Goal: Task Accomplishment & Management: Complete application form

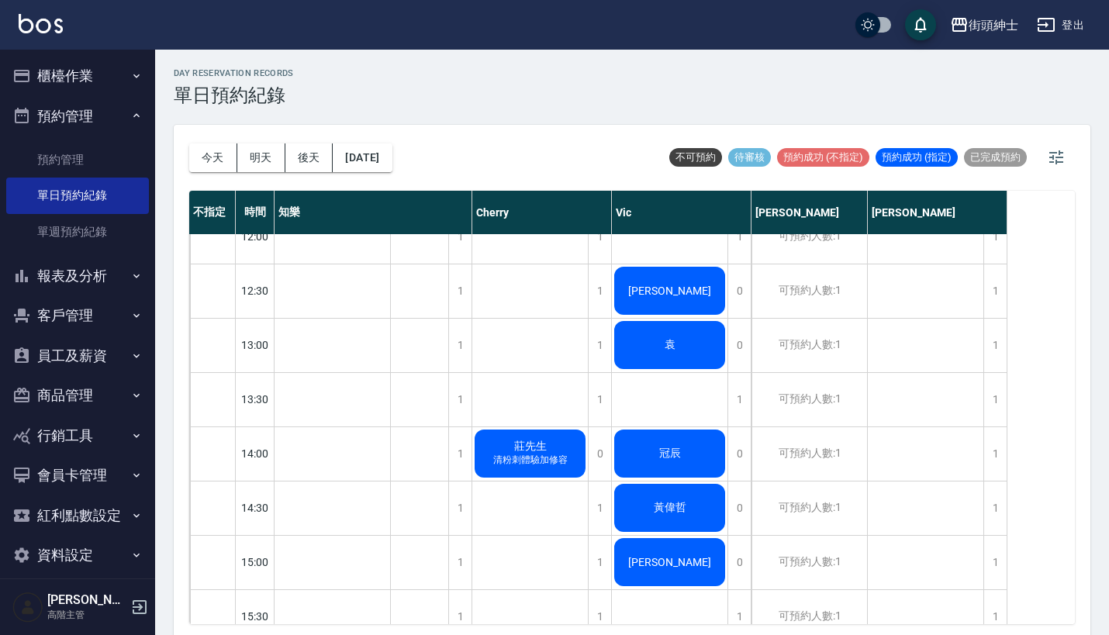
scroll to position [356, 0]
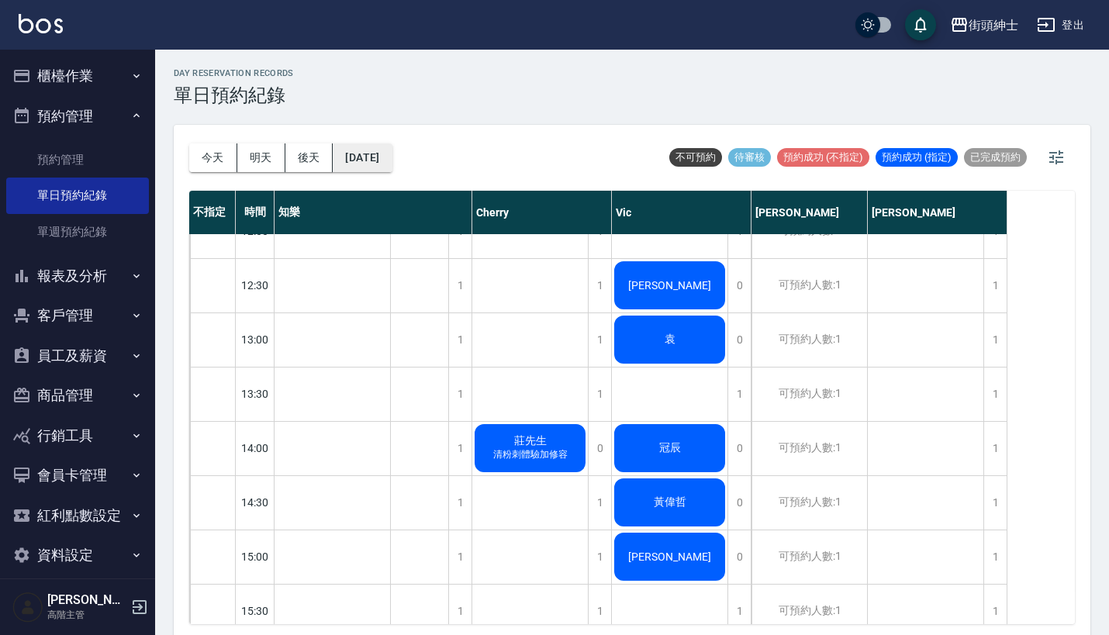
click at [392, 165] on button "[DATE]" at bounding box center [362, 158] width 59 height 29
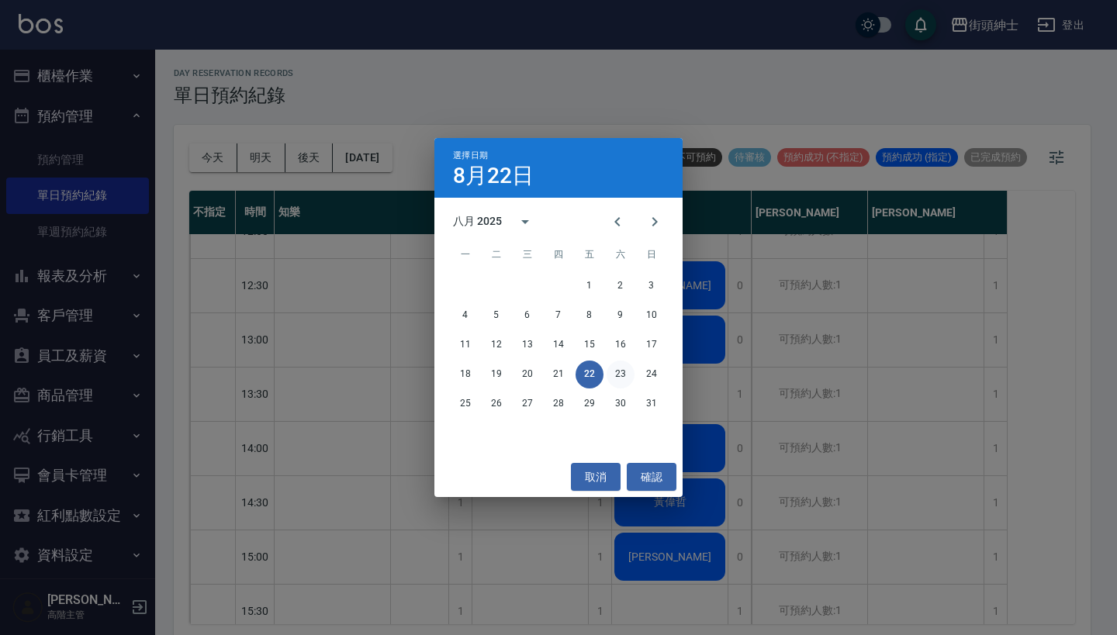
click at [621, 371] on button "23" at bounding box center [621, 375] width 28 height 28
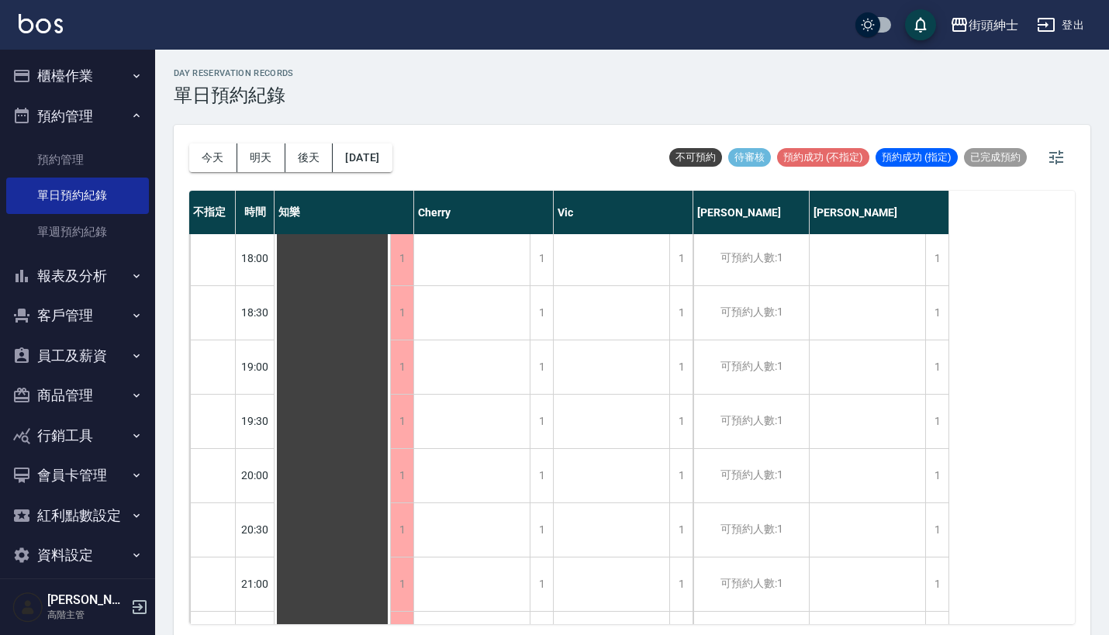
scroll to position [991, 0]
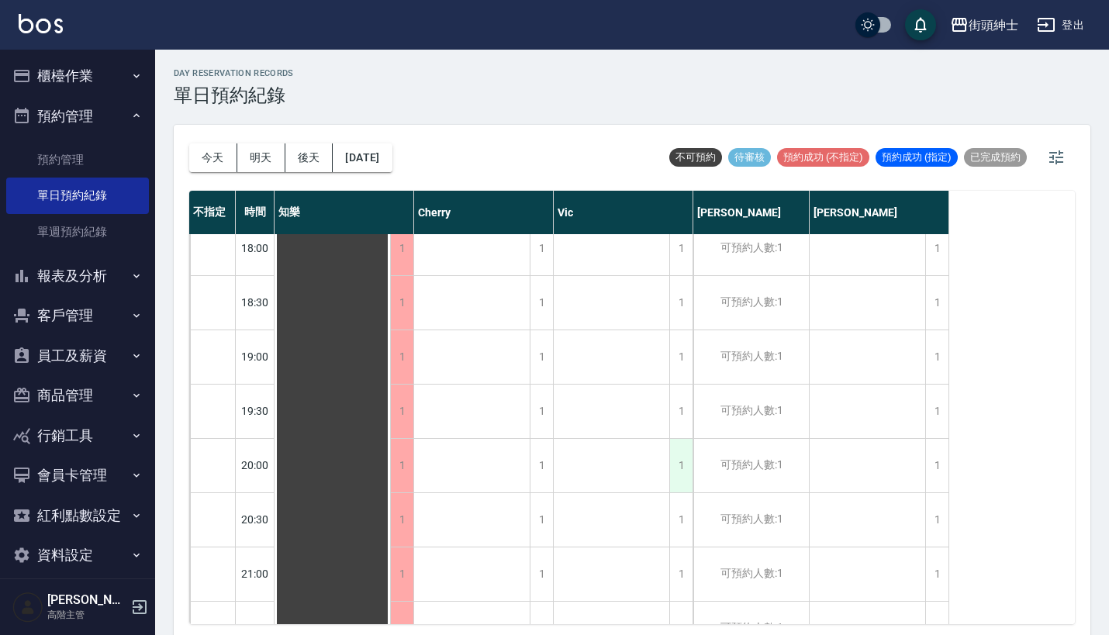
click at [687, 460] on div "1" at bounding box center [681, 466] width 23 height 54
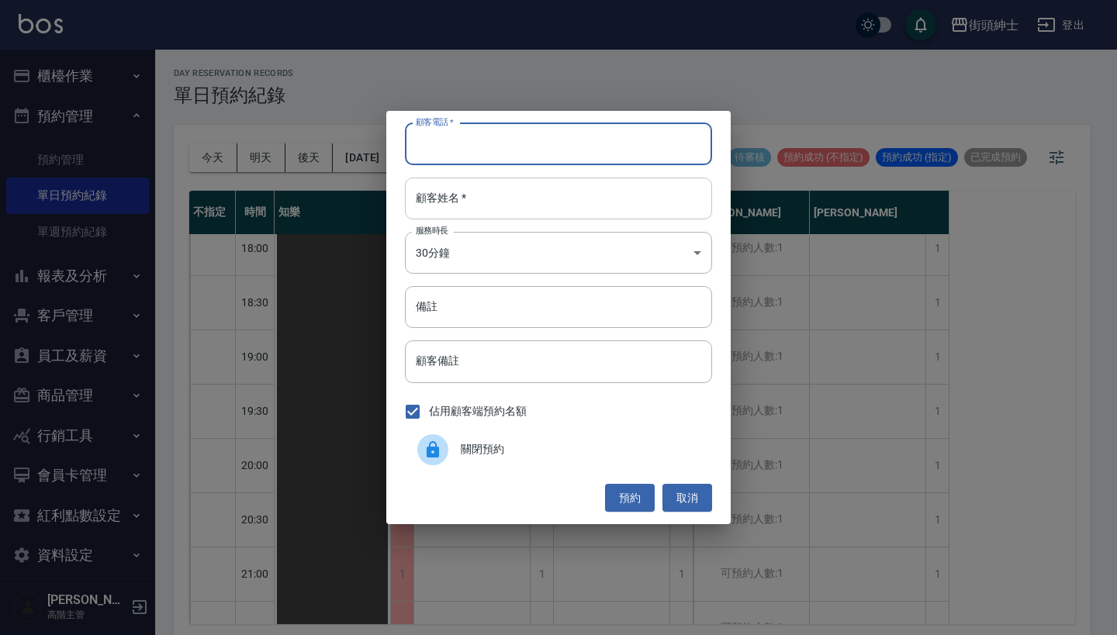
paste input "凱 0979807420"
type input "凱 0979807420"
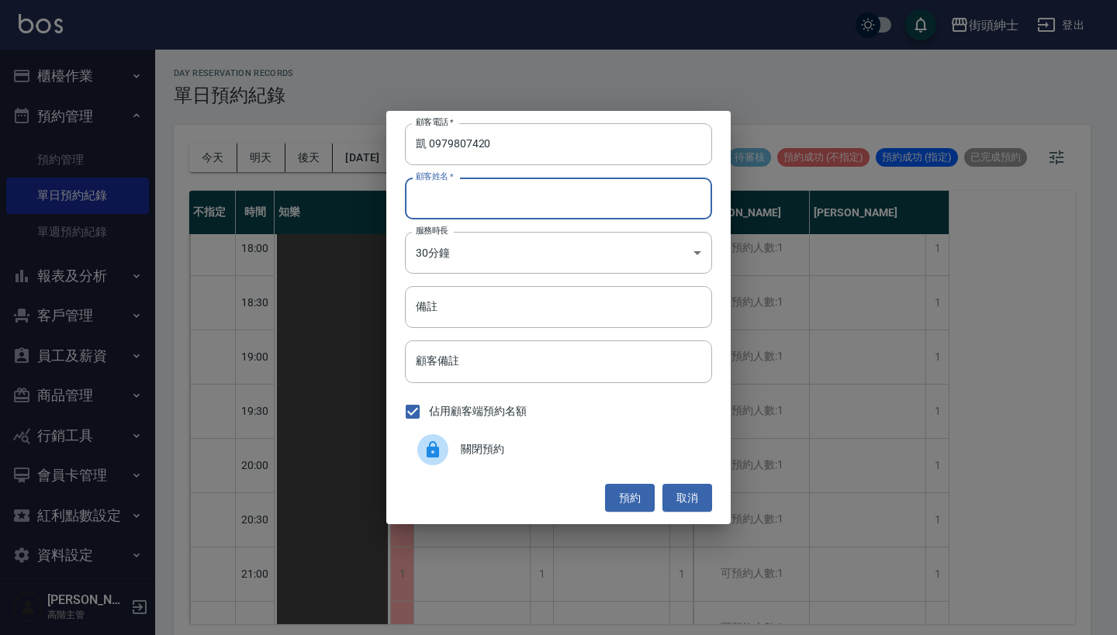
paste input "凱 0979807420"
type input "凱 0979807420"
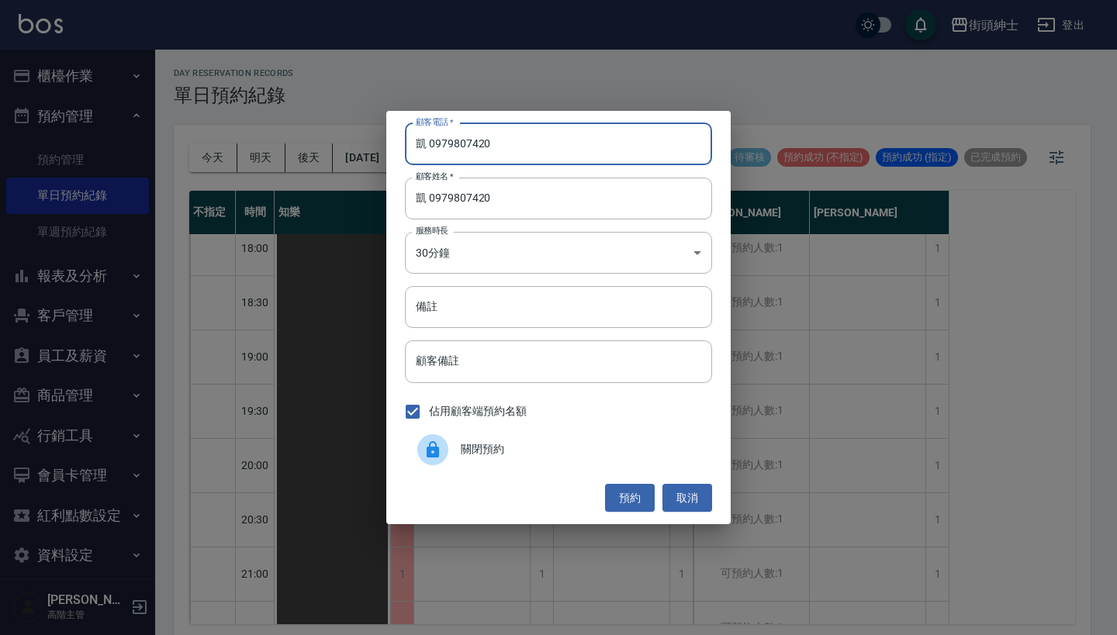
drag, startPoint x: 430, startPoint y: 141, endPoint x: 410, endPoint y: 141, distance: 19.4
click at [410, 141] on input "凱 0979807420" at bounding box center [558, 144] width 307 height 42
type input "0979807420"
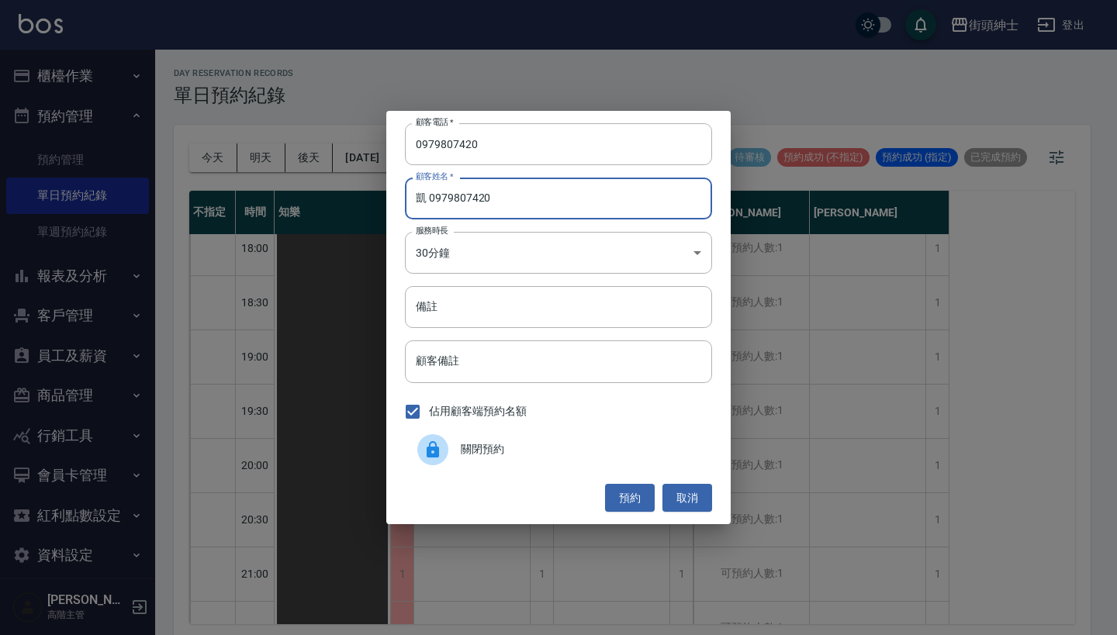
drag, startPoint x: 508, startPoint y: 199, endPoint x: 426, endPoint y: 199, distance: 82.2
click at [425, 199] on input "凱 0979807420" at bounding box center [558, 199] width 307 height 42
type input "凱"
click at [635, 503] on button "預約" at bounding box center [630, 498] width 50 height 29
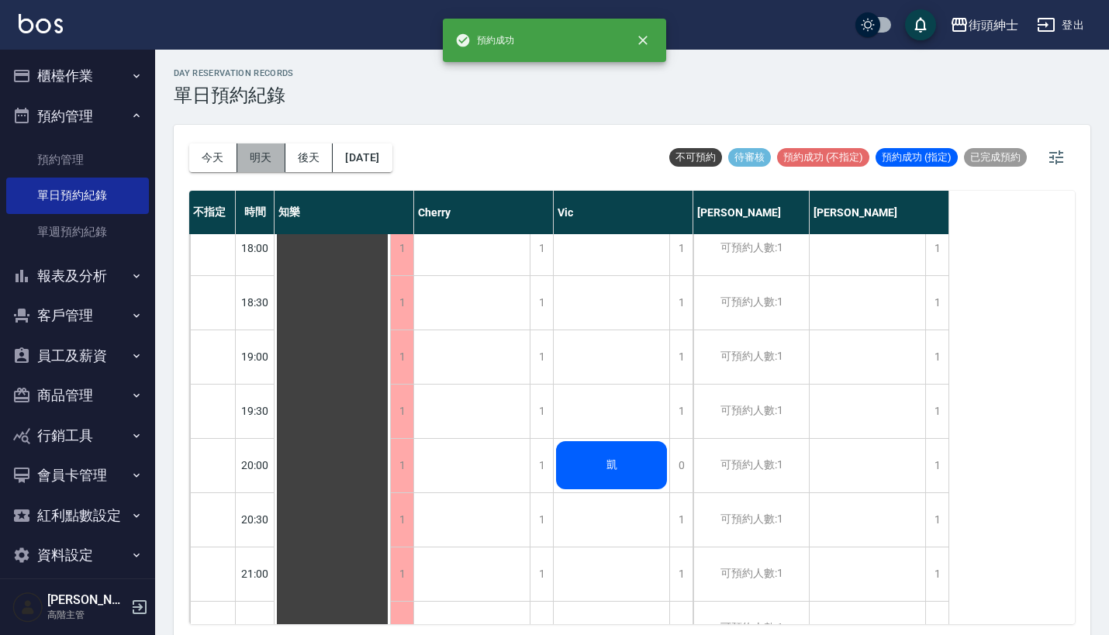
click at [261, 162] on button "明天" at bounding box center [261, 158] width 48 height 29
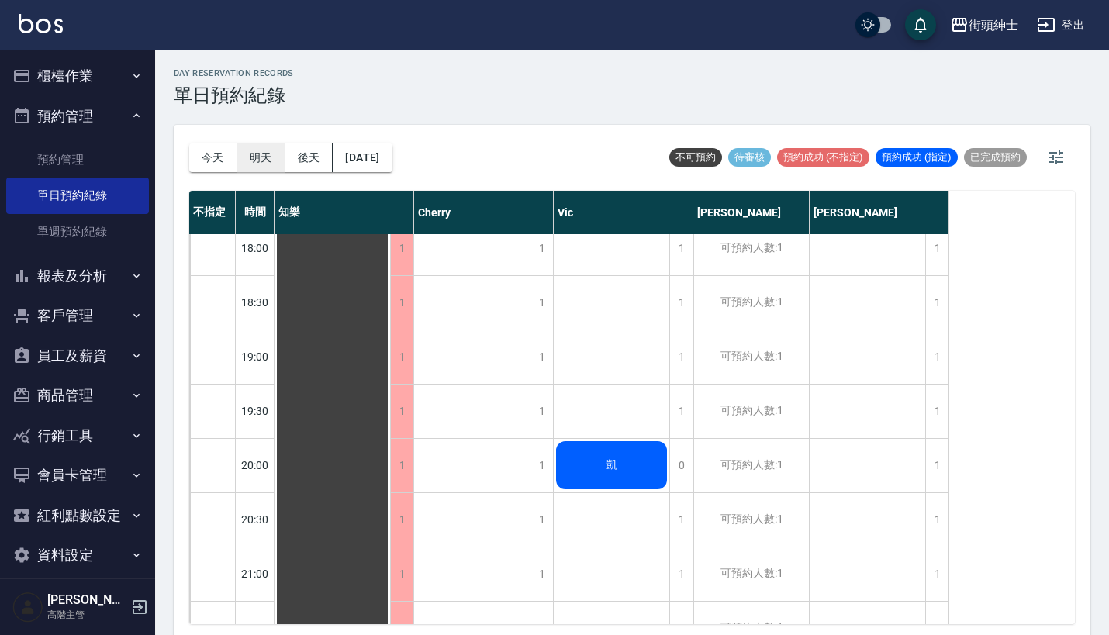
click at [263, 159] on button "明天" at bounding box center [261, 158] width 48 height 29
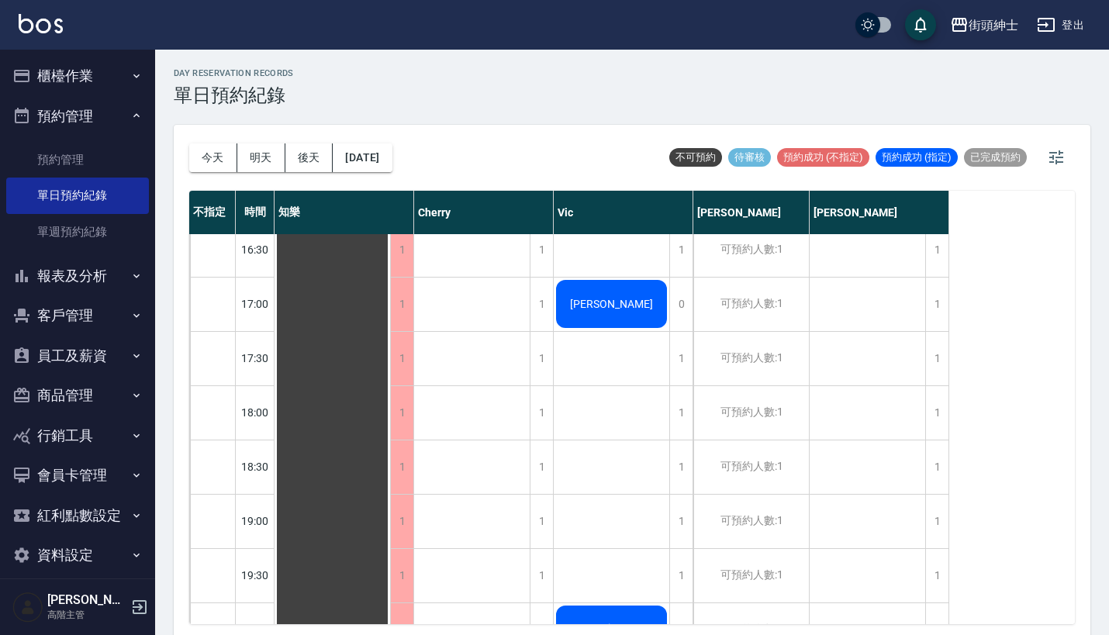
scroll to position [0, 0]
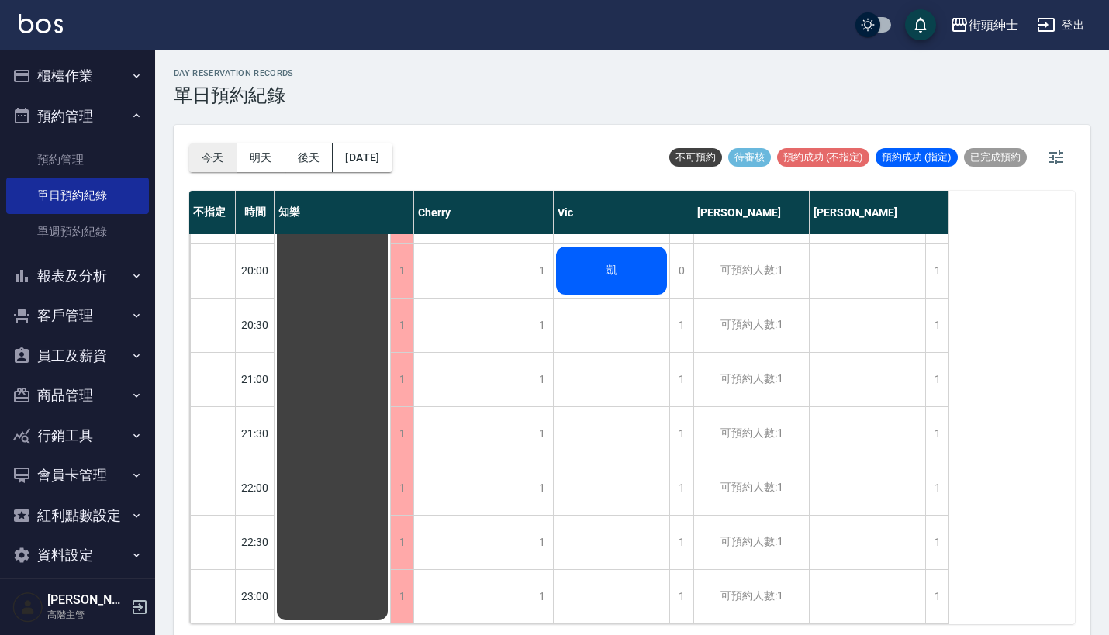
click at [199, 153] on button "今天" at bounding box center [213, 158] width 48 height 29
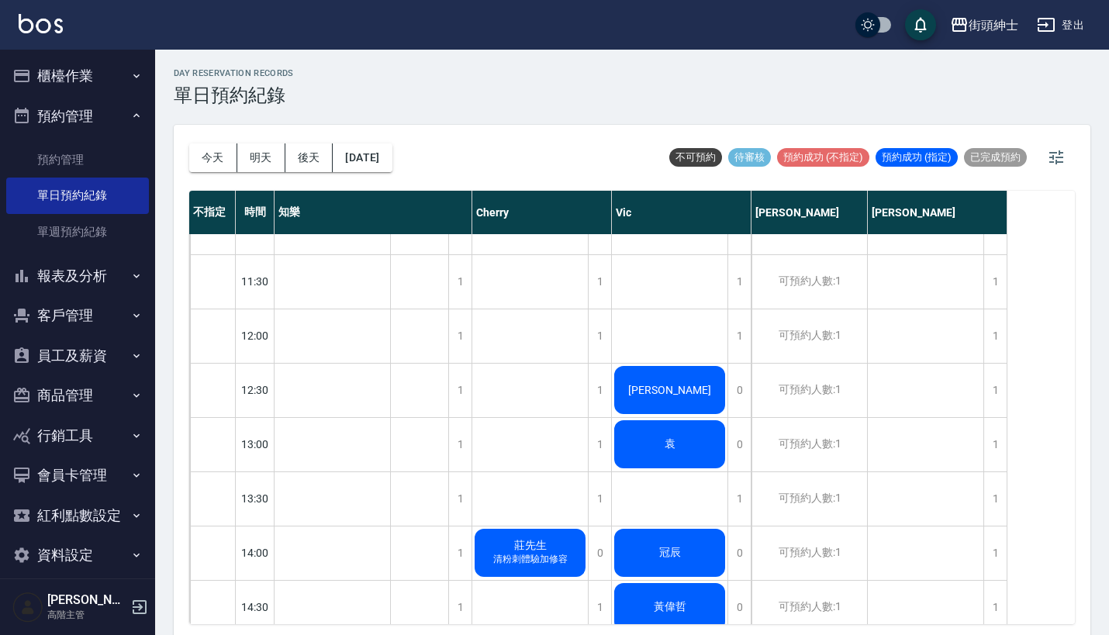
scroll to position [154, 0]
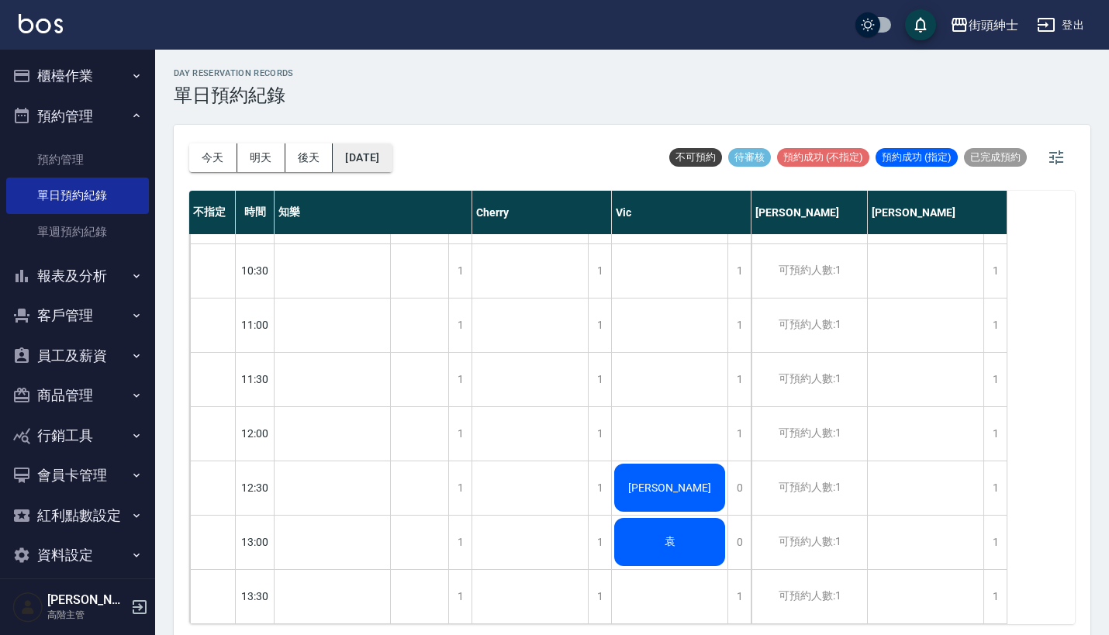
click at [392, 156] on button "[DATE]" at bounding box center [362, 158] width 59 height 29
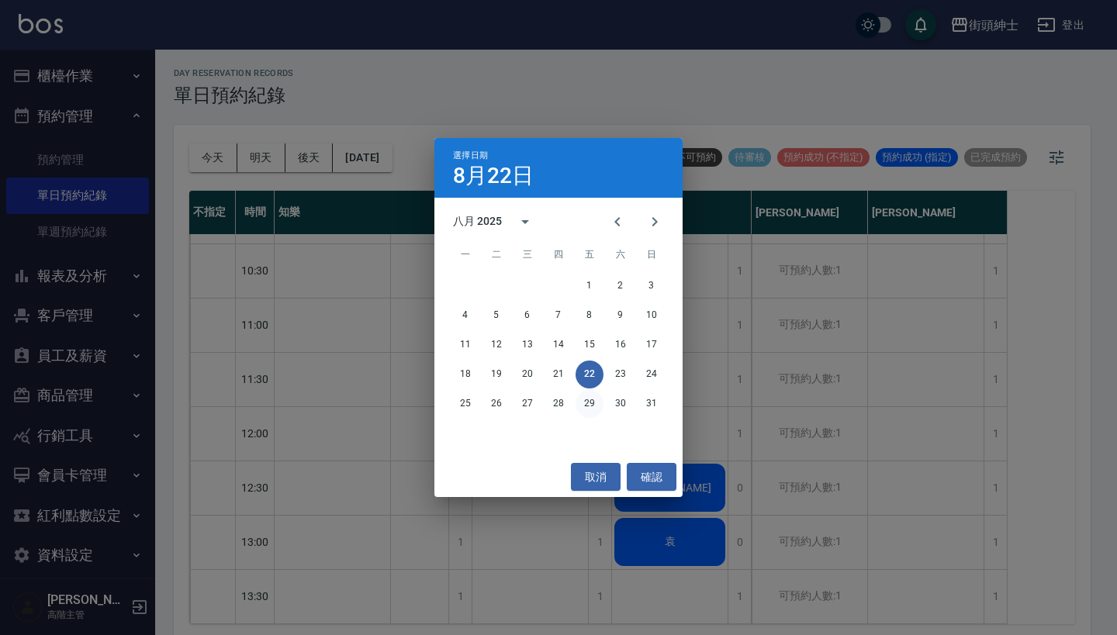
click at [582, 415] on button "29" at bounding box center [590, 404] width 28 height 28
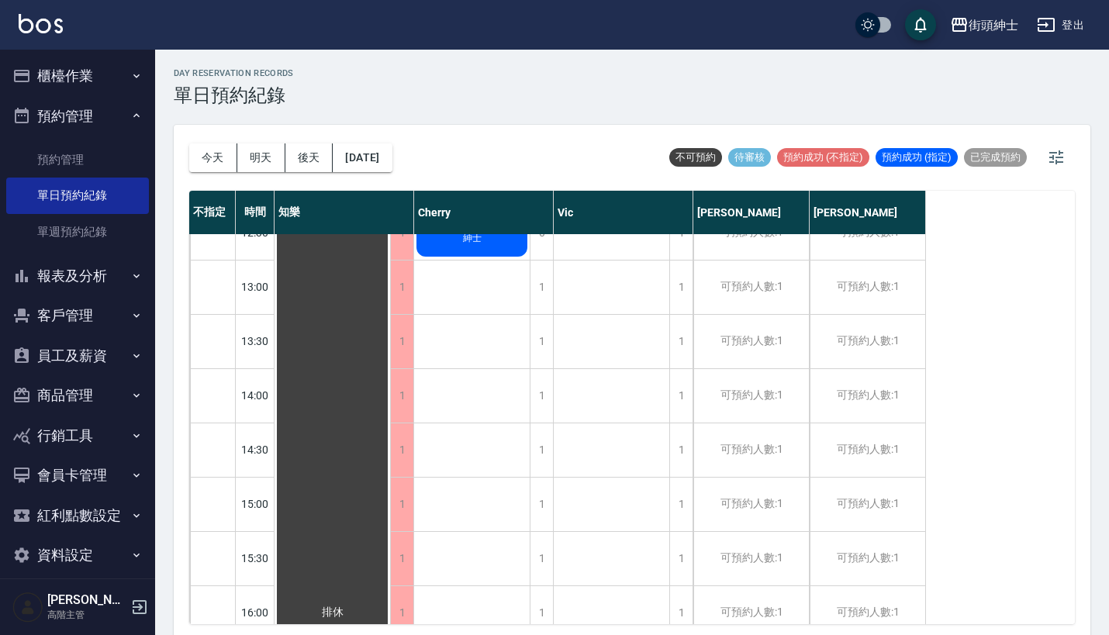
scroll to position [256, 0]
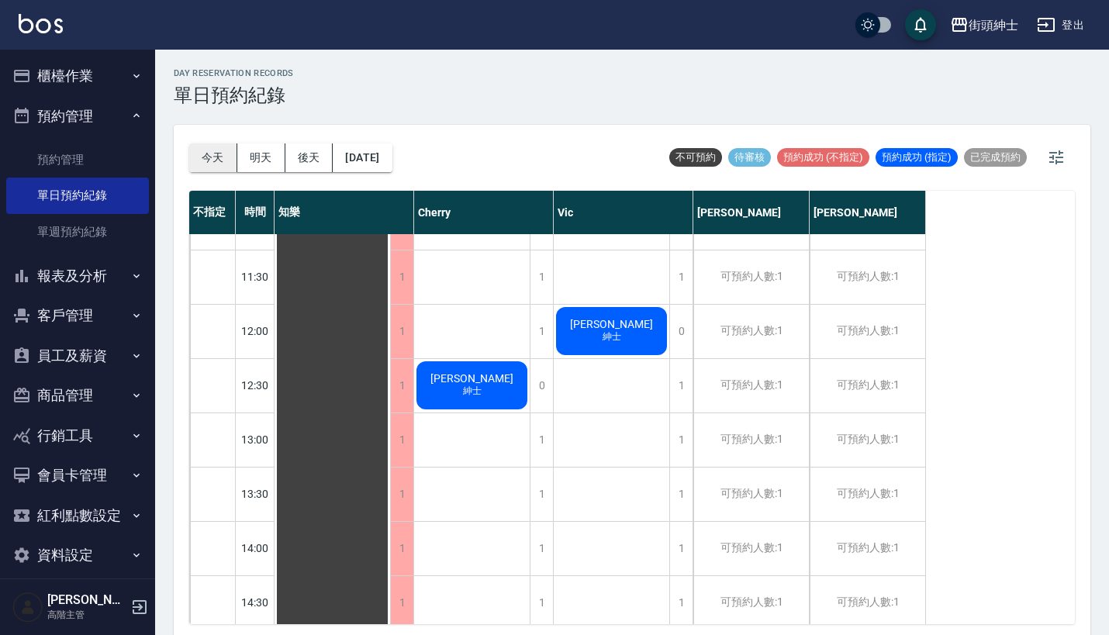
click at [211, 156] on button "今天" at bounding box center [213, 158] width 48 height 29
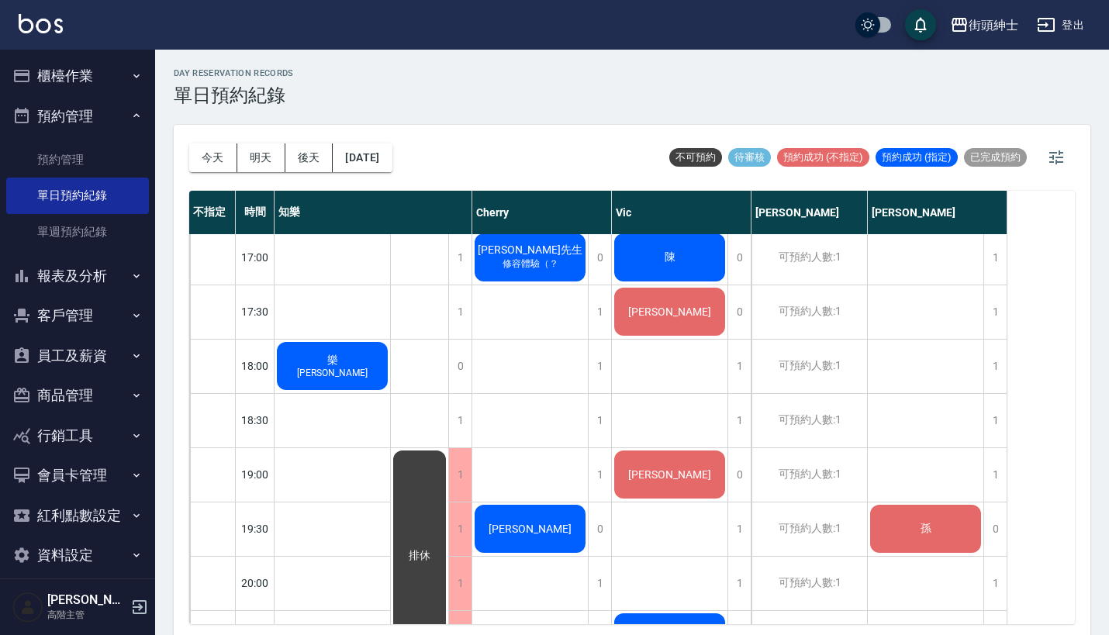
scroll to position [872, 0]
click at [390, 341] on div "[PERSON_NAME]" at bounding box center [333, 367] width 116 height 53
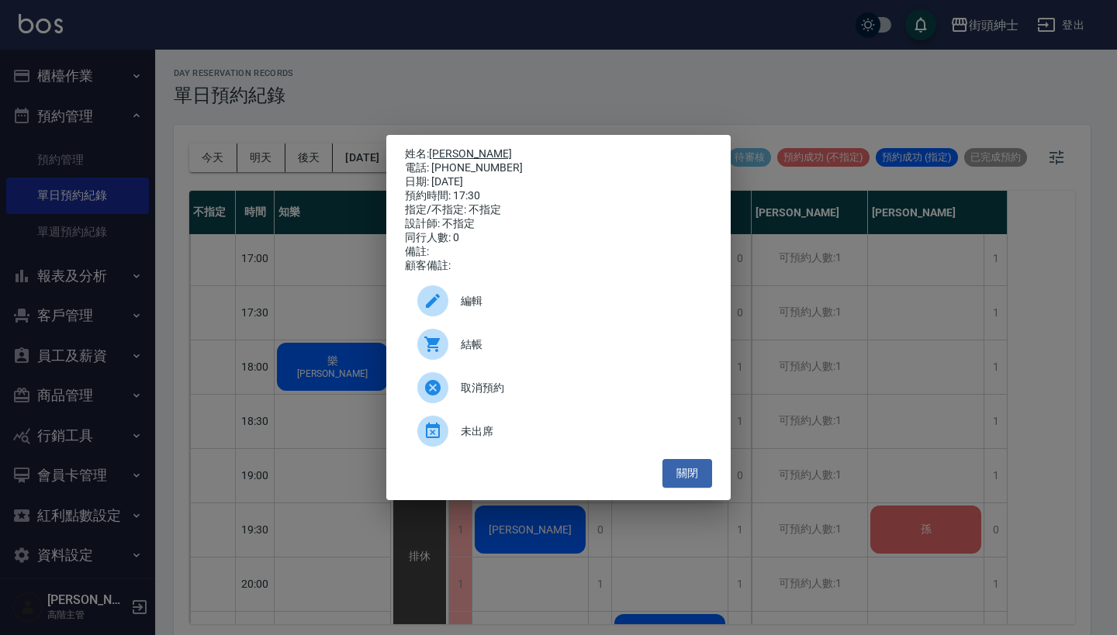
click at [463, 151] on link "[PERSON_NAME]" at bounding box center [470, 153] width 83 height 12
click at [288, 320] on div "姓名: Joseph 電話: 0934079762 日期: 2025/08/22 預約時間: 17:30 指定/不指定: 不指定 設計師: 不指定 同行人數:…" at bounding box center [558, 317] width 1117 height 635
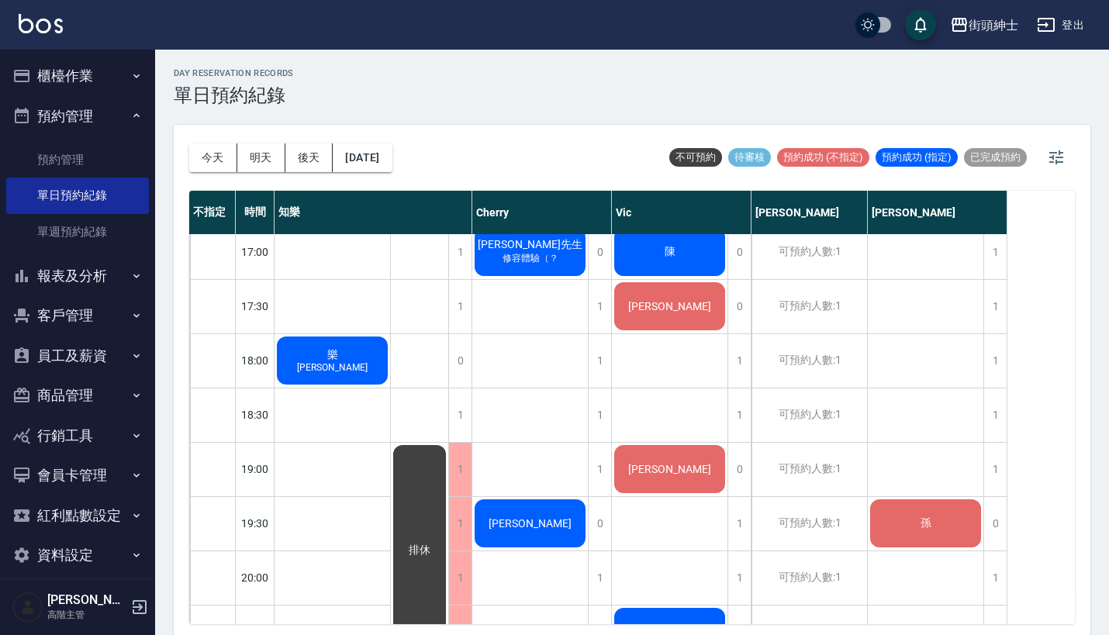
scroll to position [839, 0]
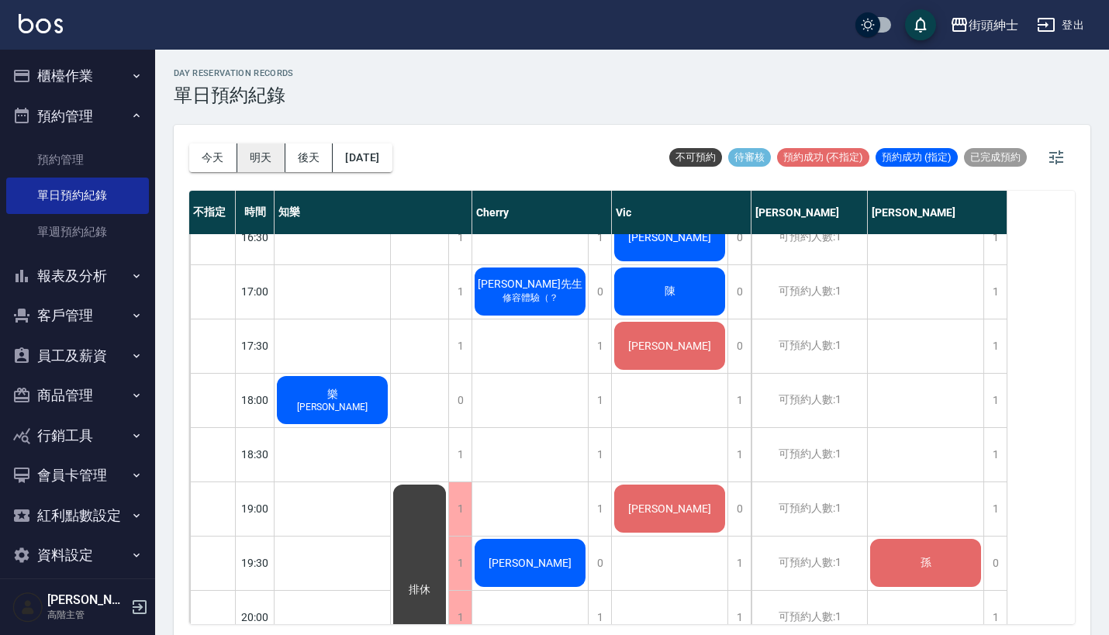
click at [259, 152] on button "明天" at bounding box center [261, 158] width 48 height 29
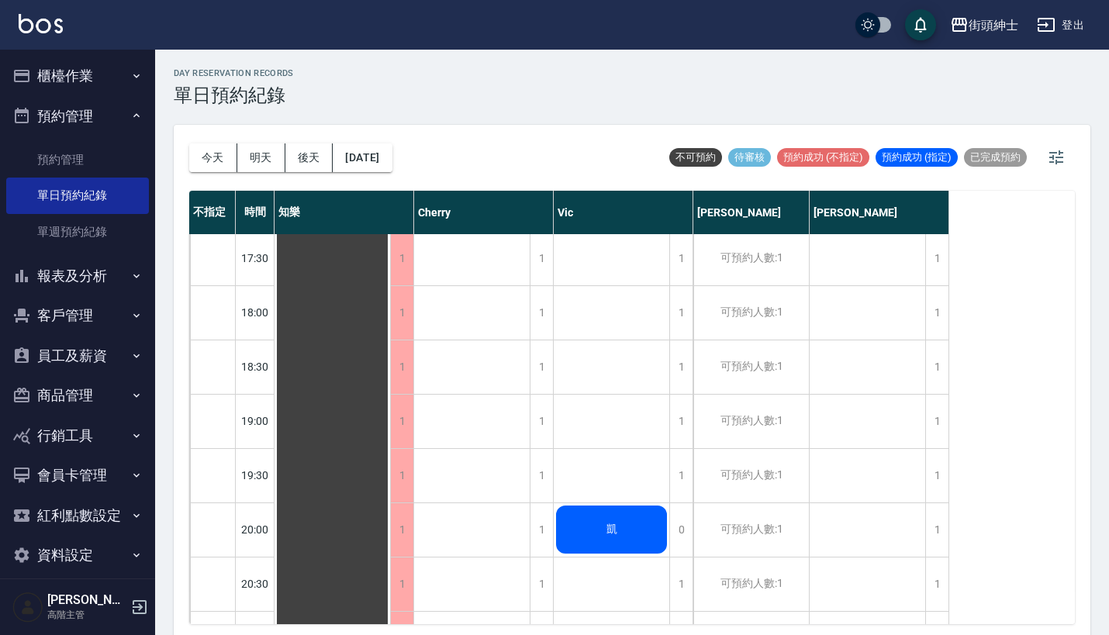
scroll to position [931, 0]
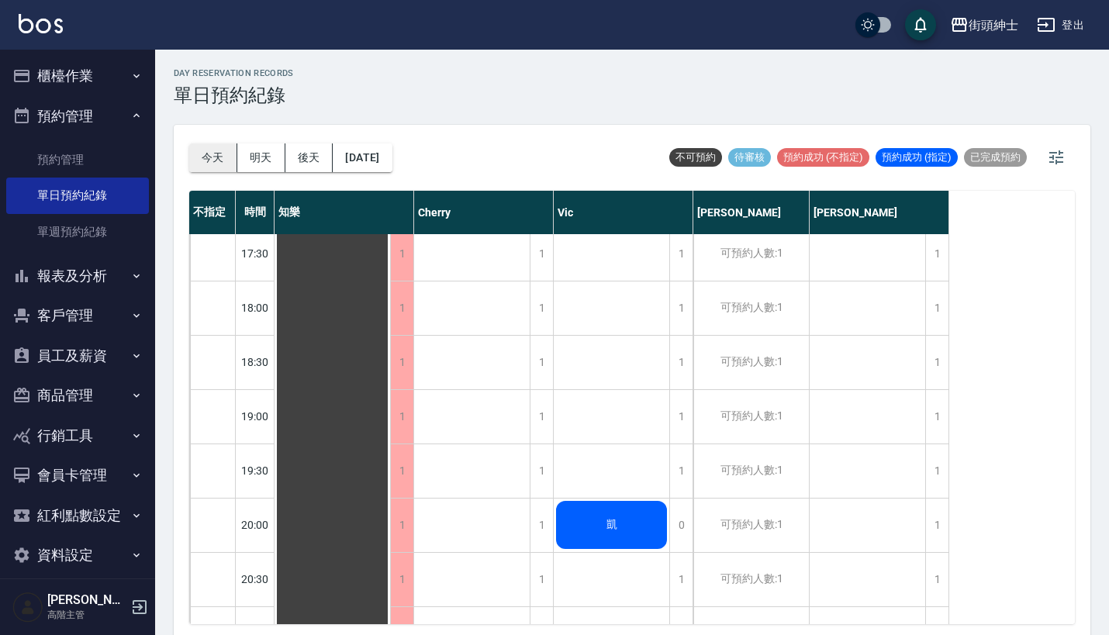
click at [224, 162] on button "今天" at bounding box center [213, 158] width 48 height 29
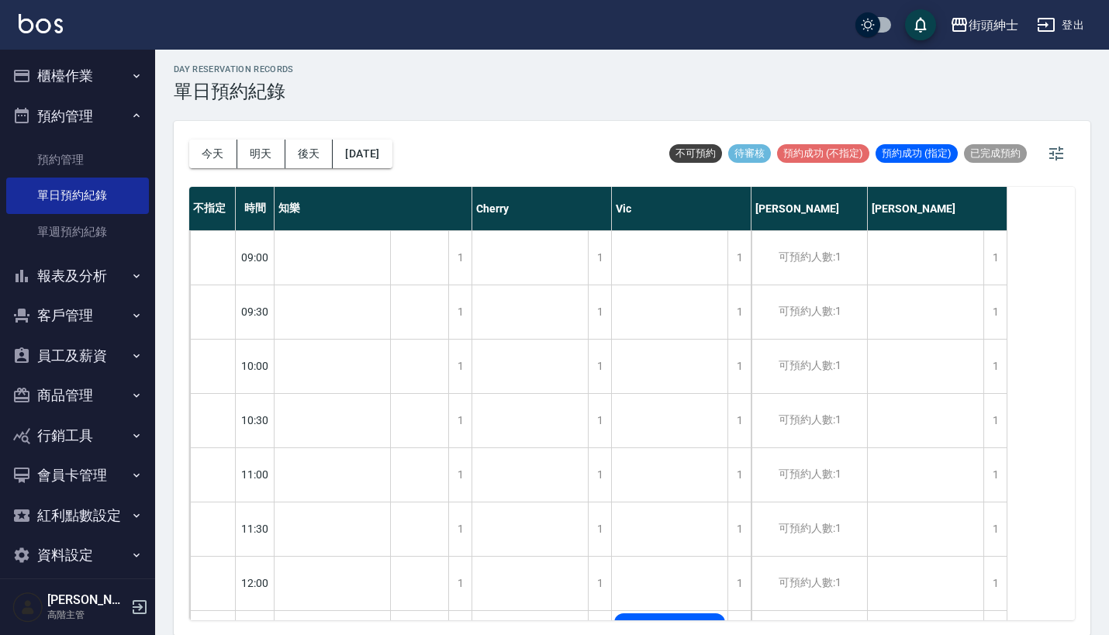
click at [212, 168] on div "今天 明天 後天 2025/08/22" at bounding box center [290, 154] width 203 height 66
click at [212, 152] on button "今天" at bounding box center [213, 154] width 48 height 29
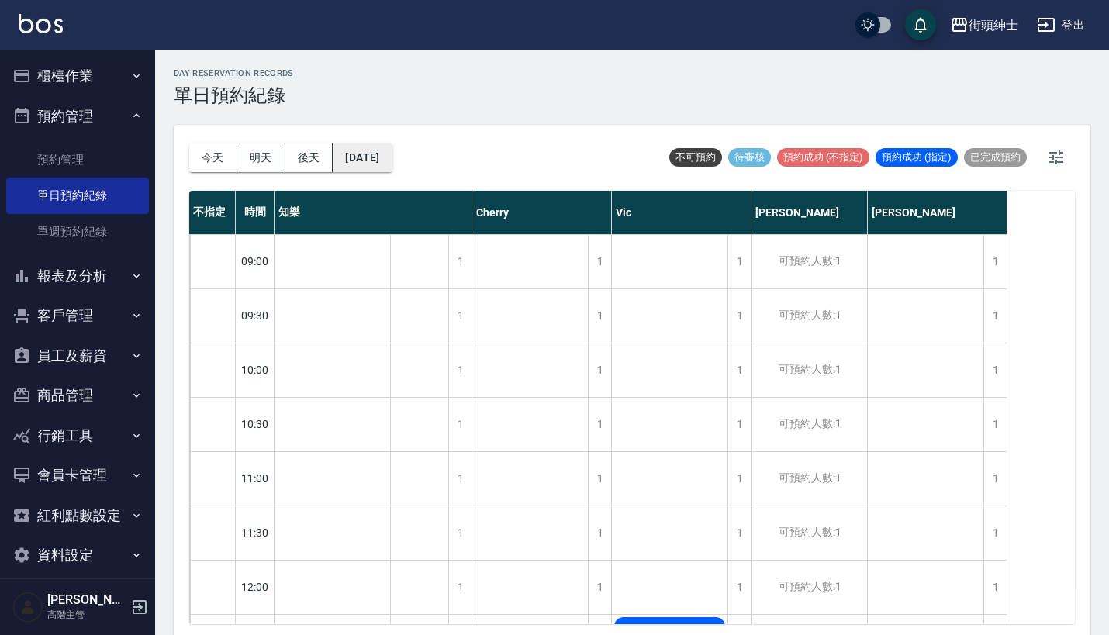
click at [372, 161] on button "[DATE]" at bounding box center [362, 158] width 59 height 29
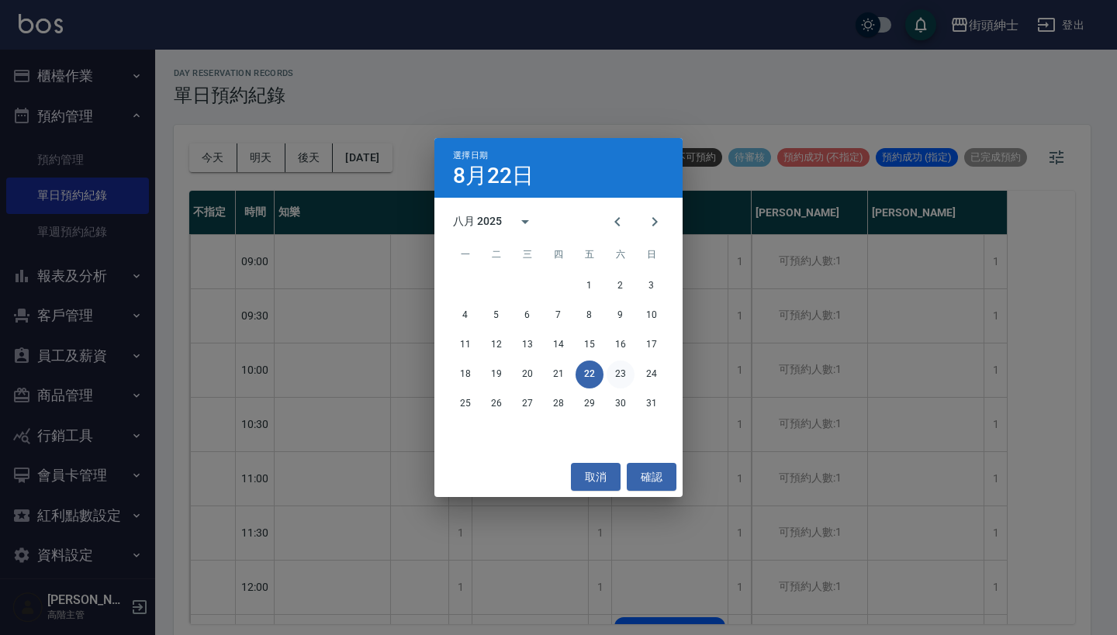
click at [621, 376] on button "23" at bounding box center [621, 375] width 28 height 28
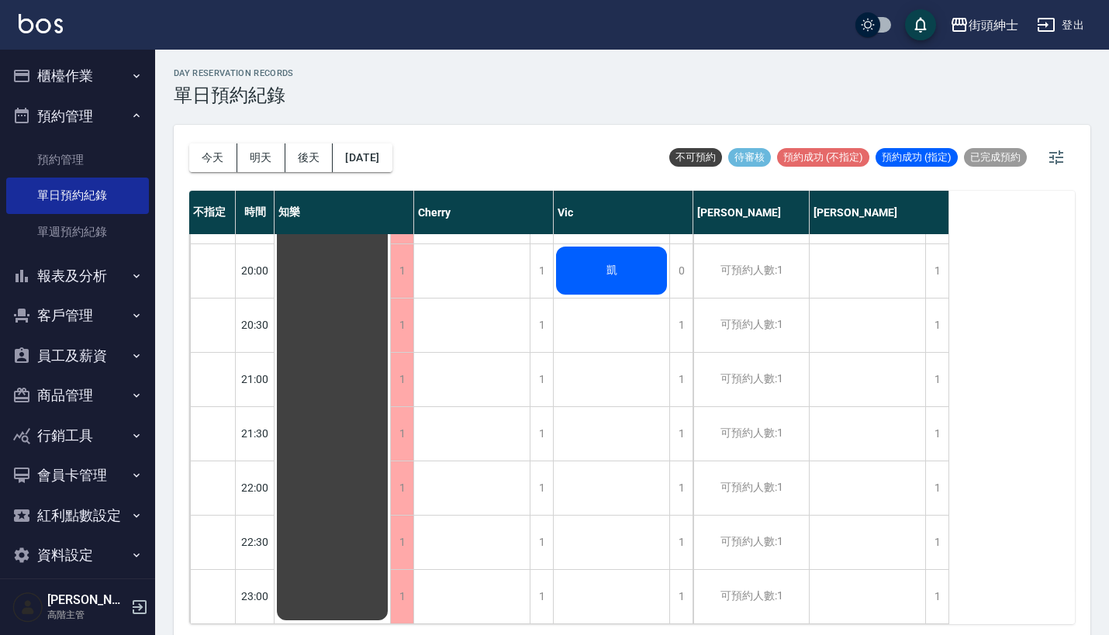
scroll to position [1042, 0]
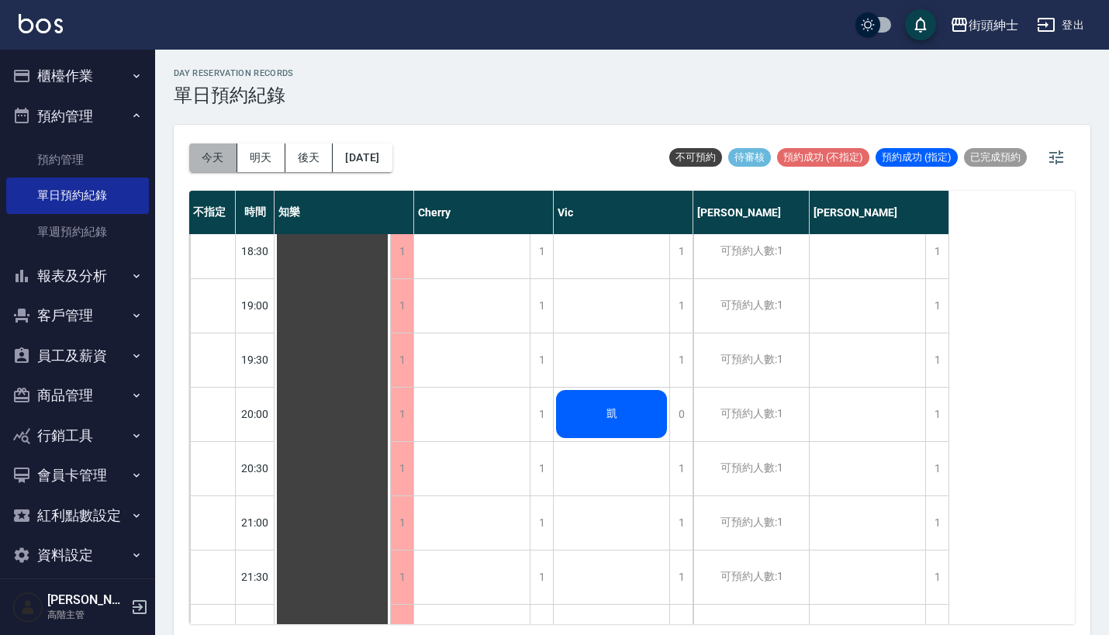
click at [221, 152] on button "今天" at bounding box center [213, 158] width 48 height 29
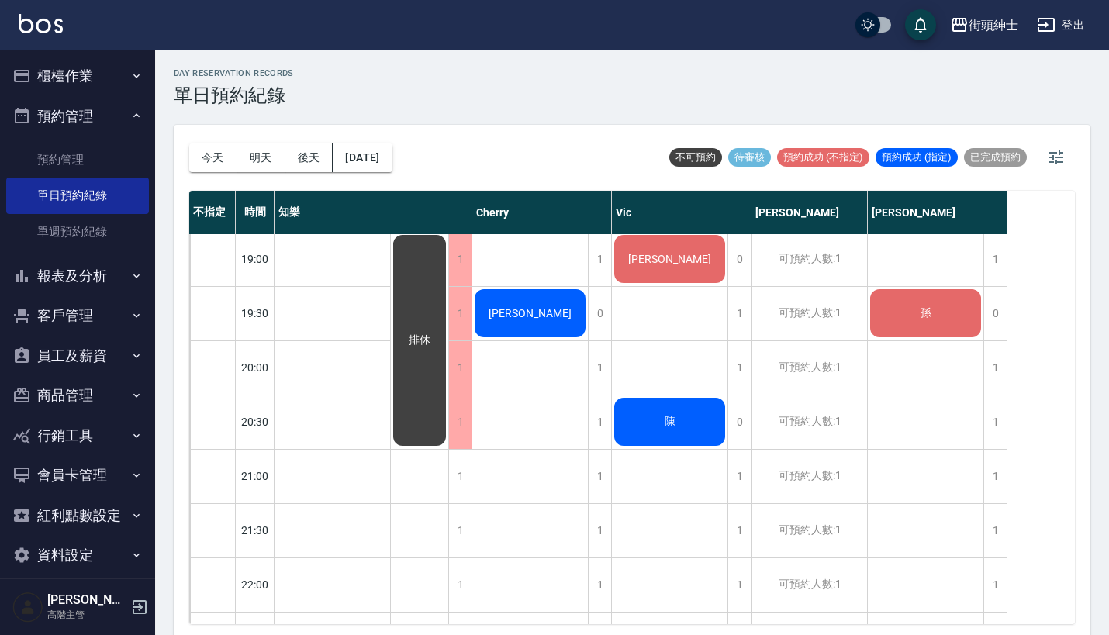
scroll to position [1085, 0]
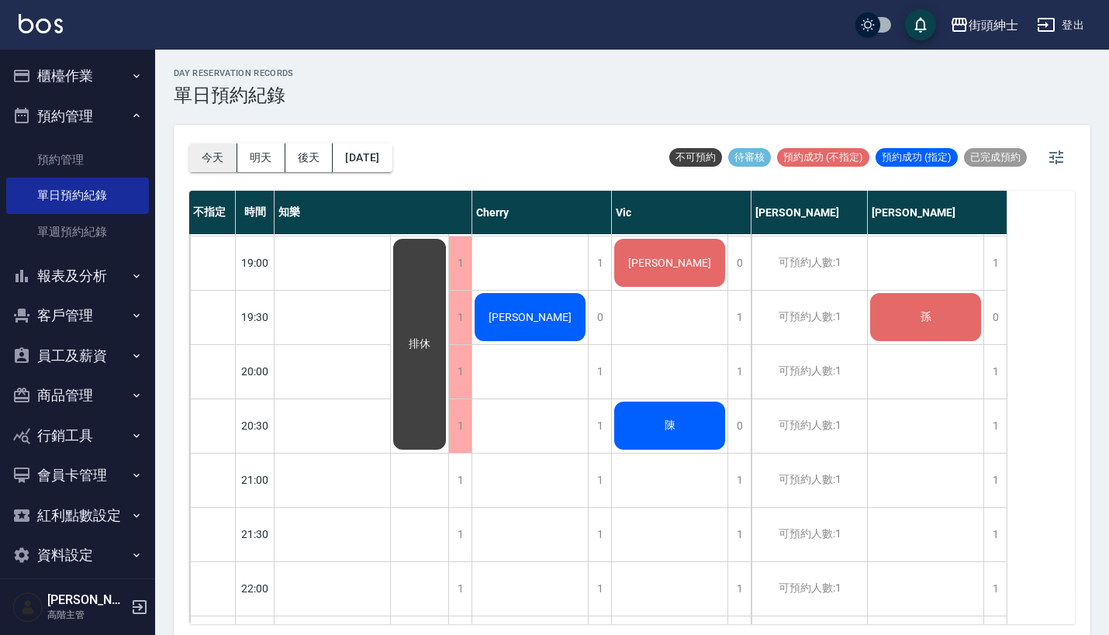
click at [221, 151] on button "今天" at bounding box center [213, 158] width 48 height 29
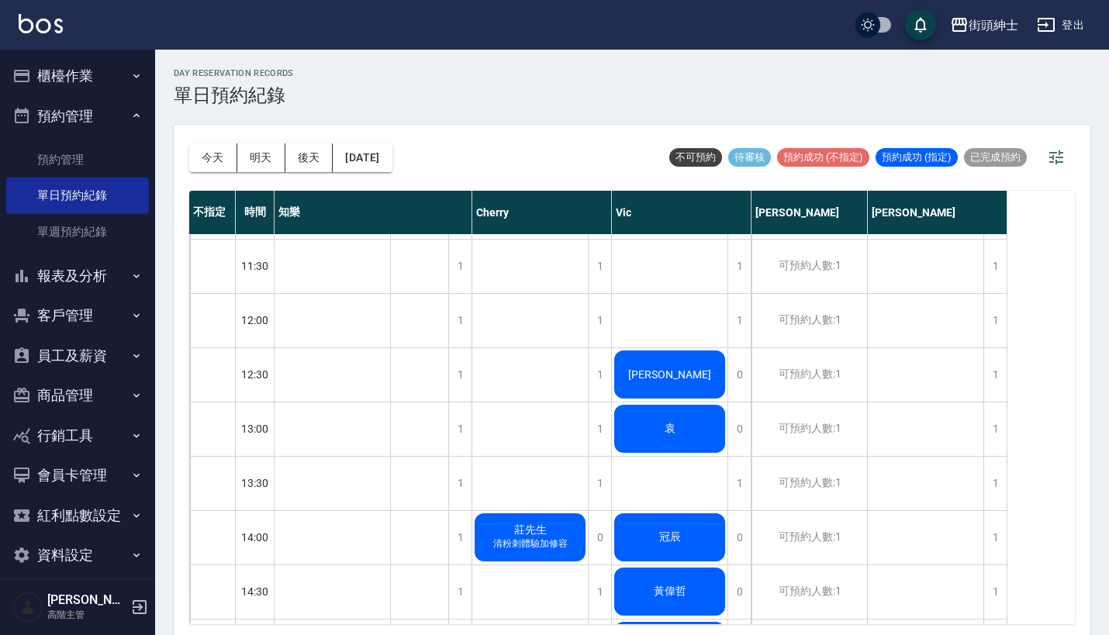
scroll to position [227, 0]
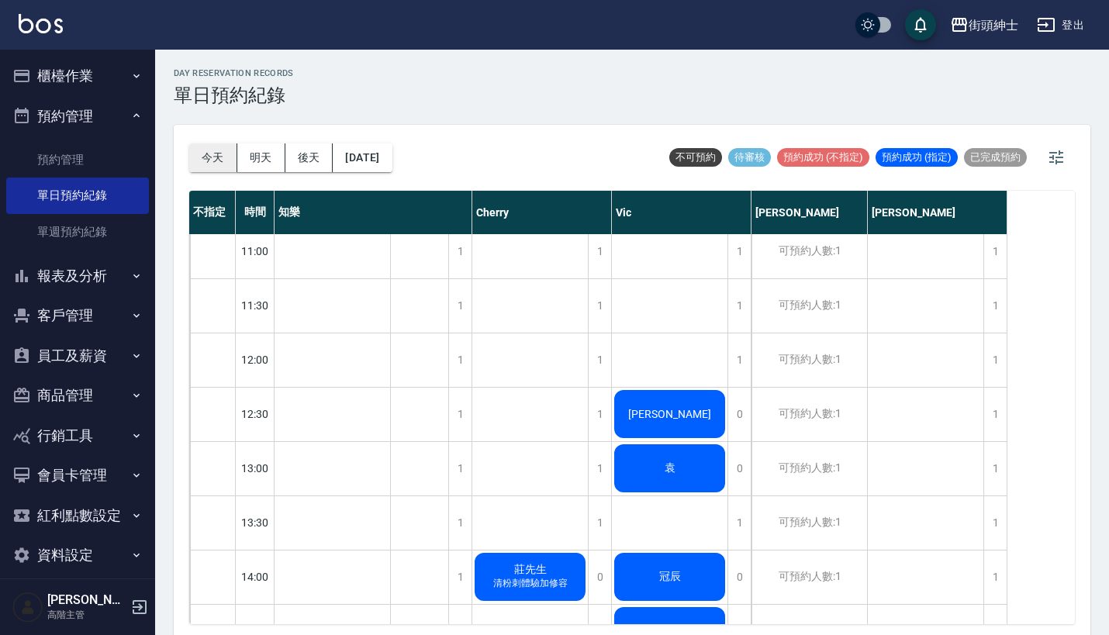
click at [206, 146] on button "今天" at bounding box center [213, 158] width 48 height 29
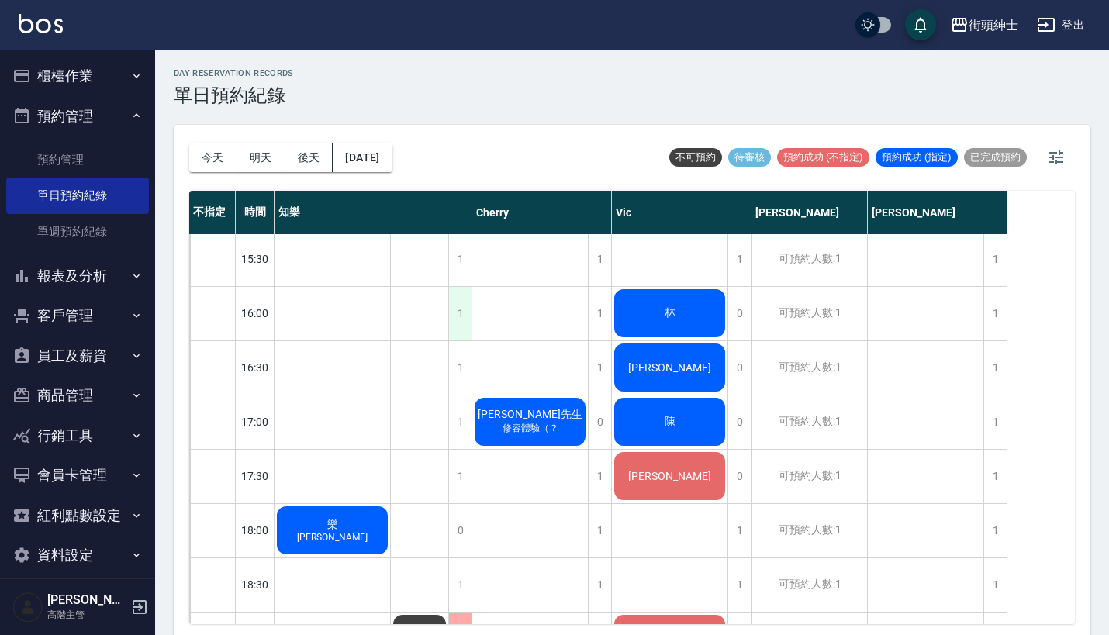
scroll to position [709, 0]
click at [465, 321] on div "1" at bounding box center [459, 313] width 23 height 54
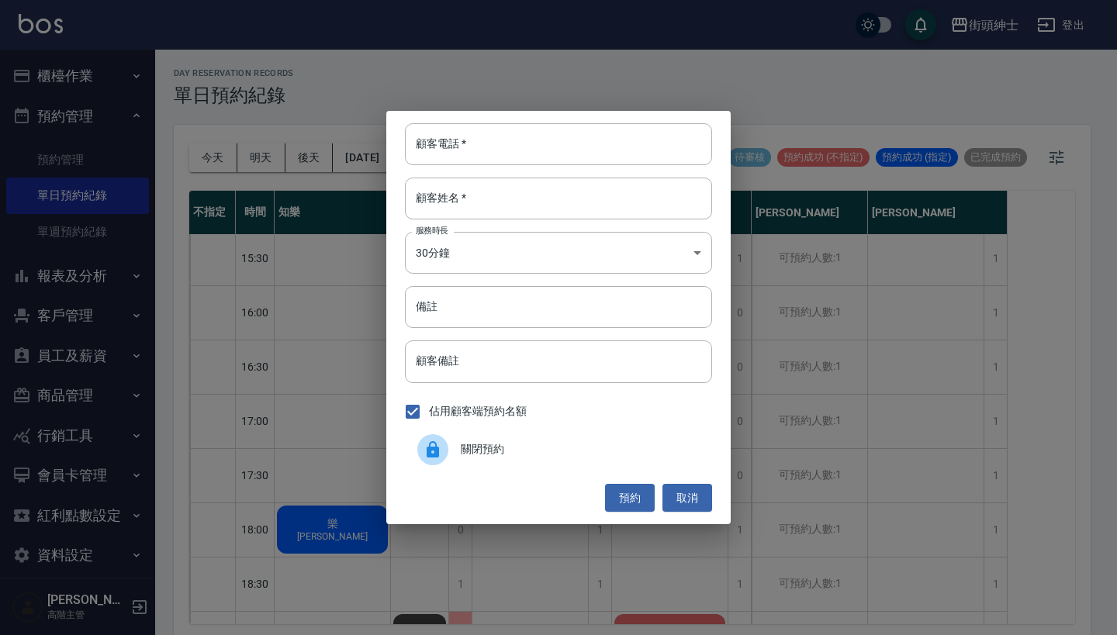
click at [503, 113] on div "顧客電話   * 顧客電話   * 顧客姓名   * 顧客姓名   * 服務時長 30分鐘 1 服務時長 備註 備註 顧客備註 顧客備註 佔用顧客端預約名額 …" at bounding box center [558, 317] width 344 height 413
paste input "宗祐 電話：0972818369"
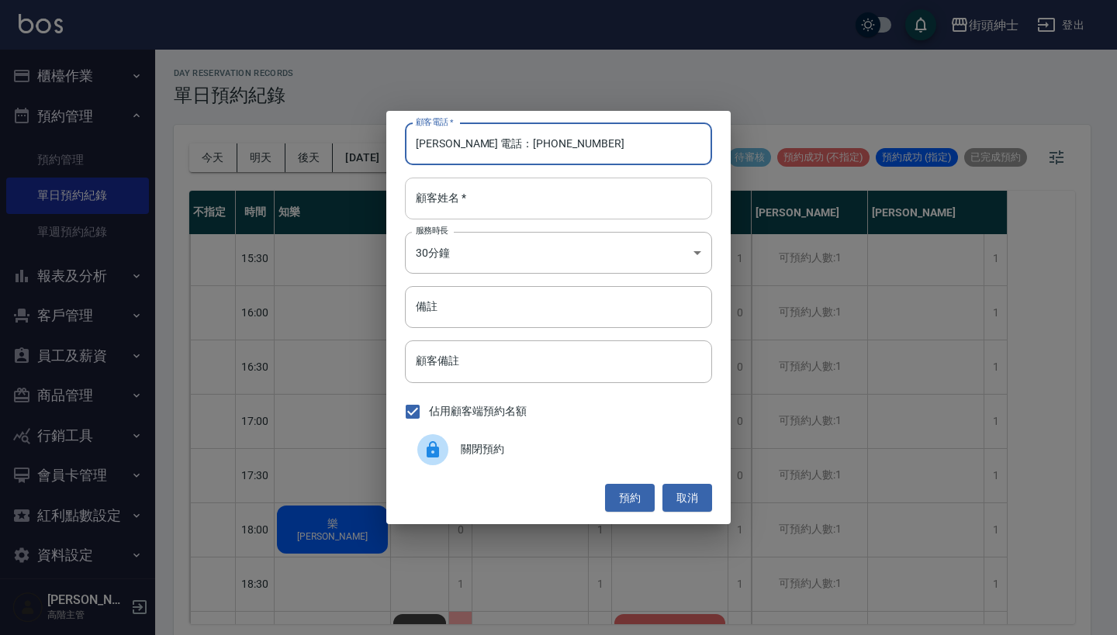
type input "宗祐 電話：0972818369"
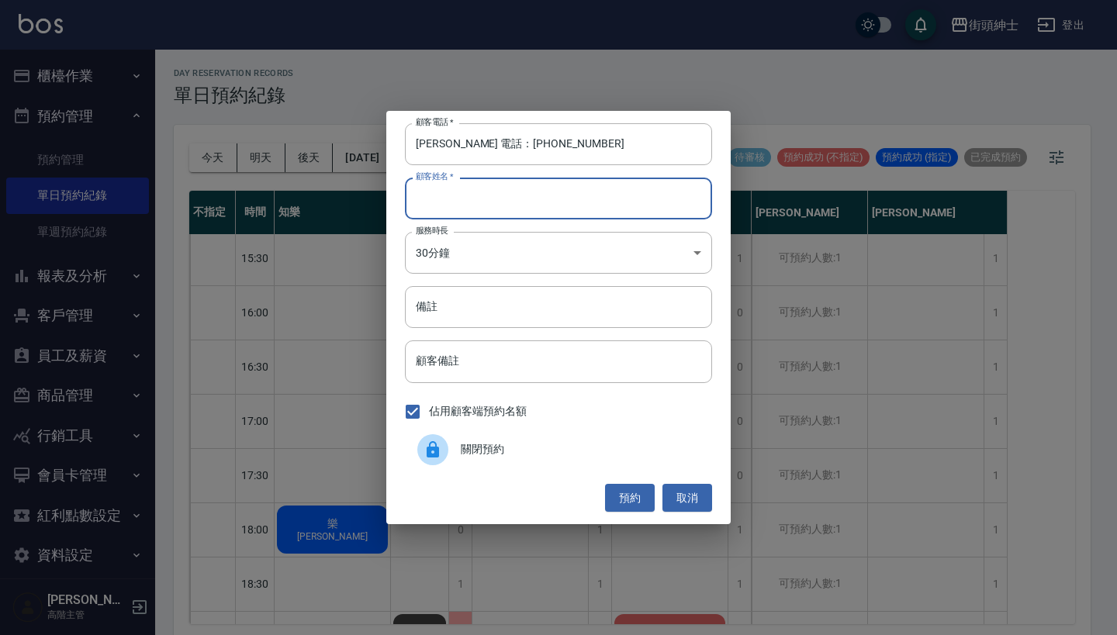
paste input "宗祐 電話：0972818369"
type input "宗祐 電話：0972818369"
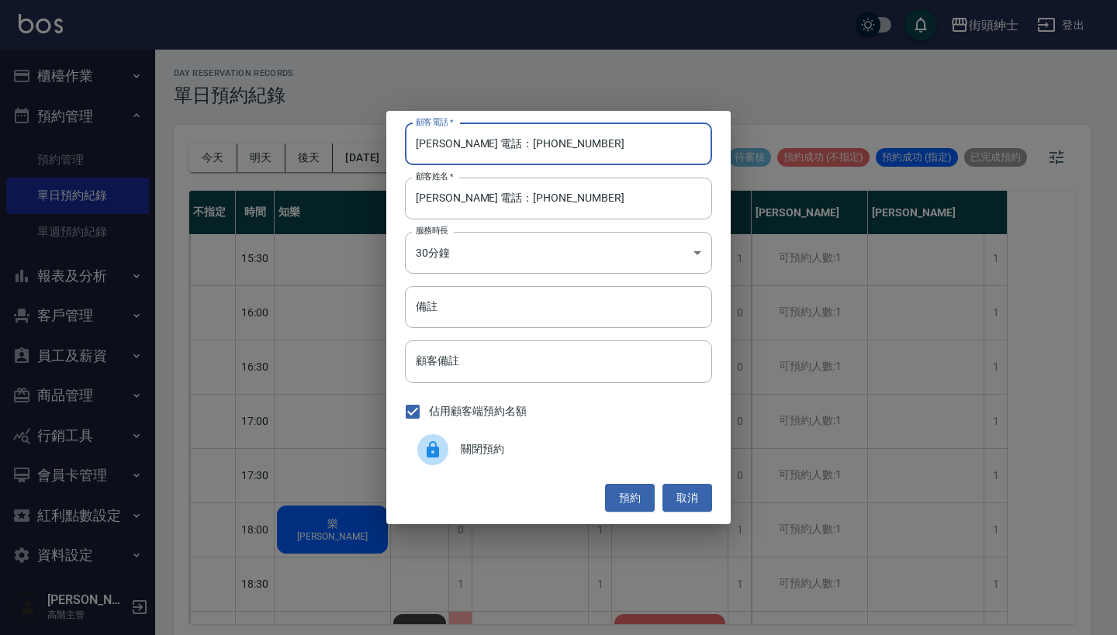
drag, startPoint x: 473, startPoint y: 145, endPoint x: 282, endPoint y: 145, distance: 191.6
click at [287, 145] on div "顧客電話   * 宗祐 電話：0972818369 顧客電話   * 顧客姓名   * 宗祐 電話：0972818369 顧客姓名   * 服務時長 30分鐘…" at bounding box center [558, 317] width 1117 height 635
type input "0972818369"
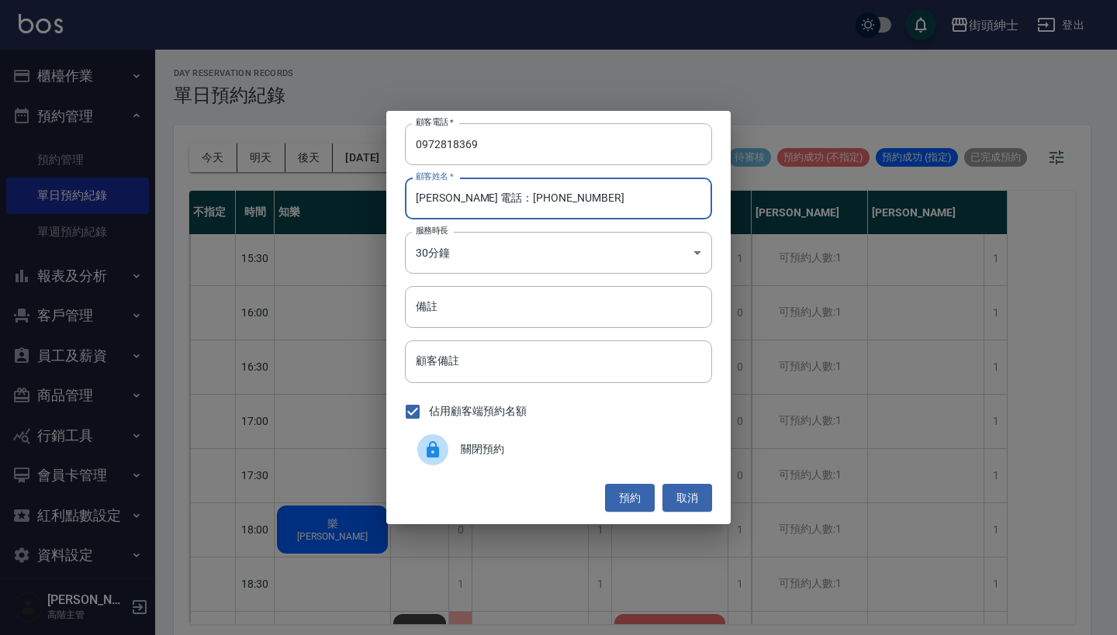
drag, startPoint x: 552, startPoint y: 208, endPoint x: 441, endPoint y: 196, distance: 111.5
click at [441, 196] on input "宗祐 電話：0972818369" at bounding box center [558, 199] width 307 height 42
type input "[PERSON_NAME]"
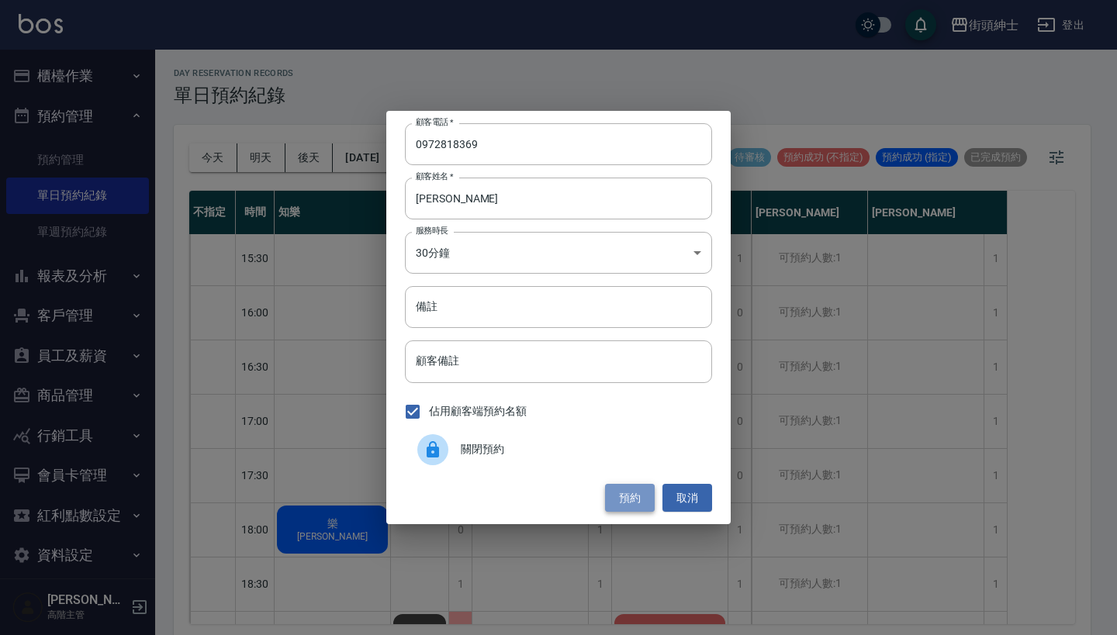
click at [621, 496] on button "預約" at bounding box center [630, 498] width 50 height 29
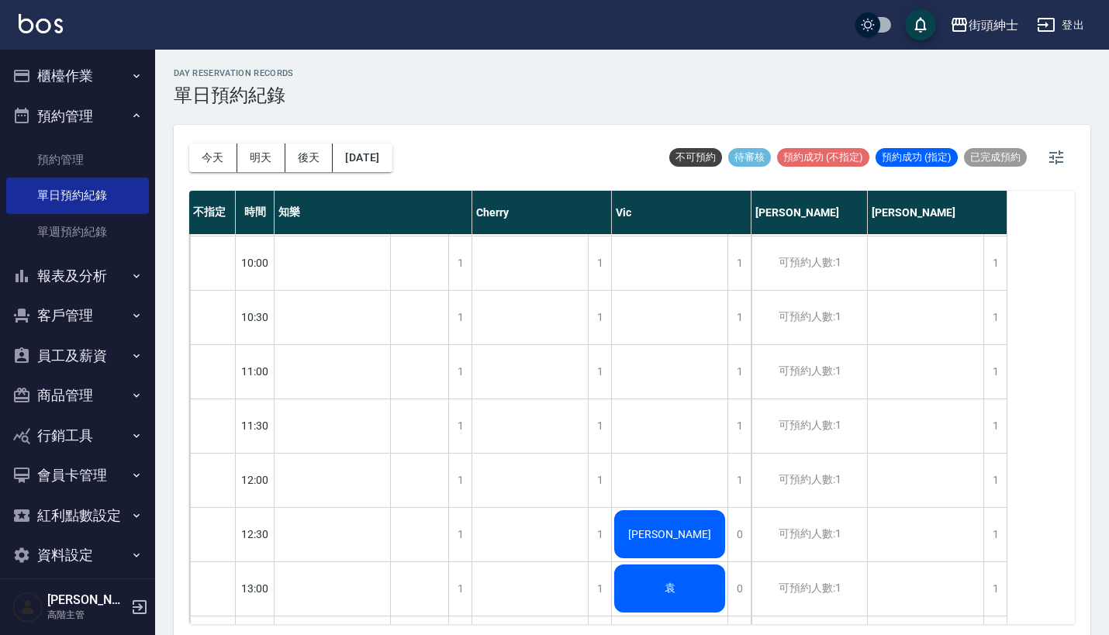
scroll to position [110, 0]
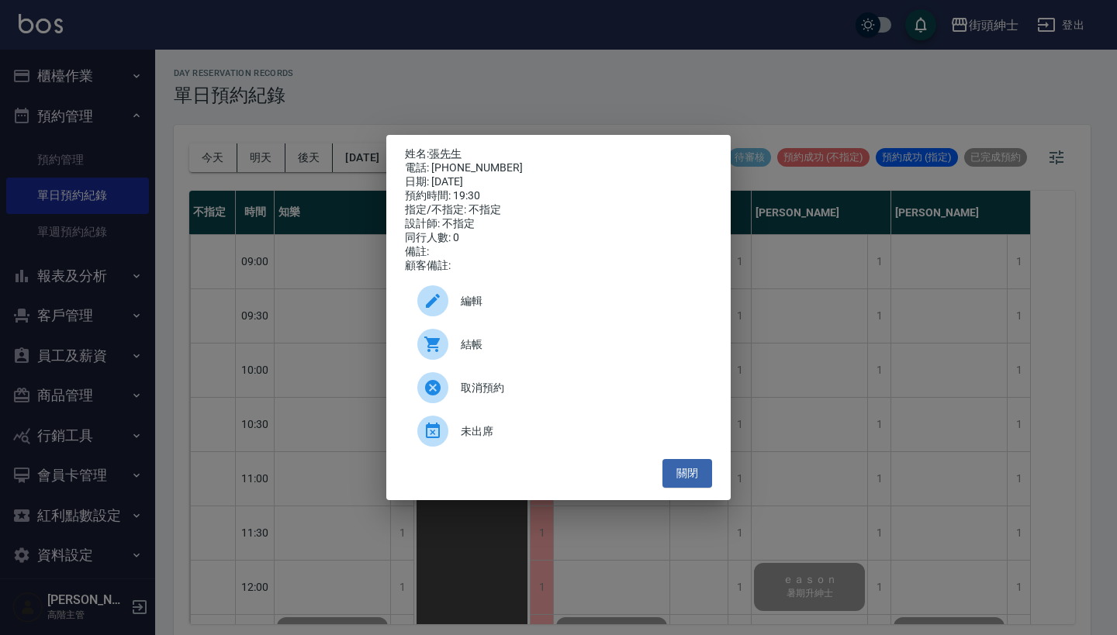
click at [541, 104] on div "姓名: [PERSON_NAME]先生 電話: [PHONE_NUMBER] 日期: [DATE] 預約時間: 19:30 指定/不指定: 不指定 設計師: …" at bounding box center [558, 317] width 1117 height 635
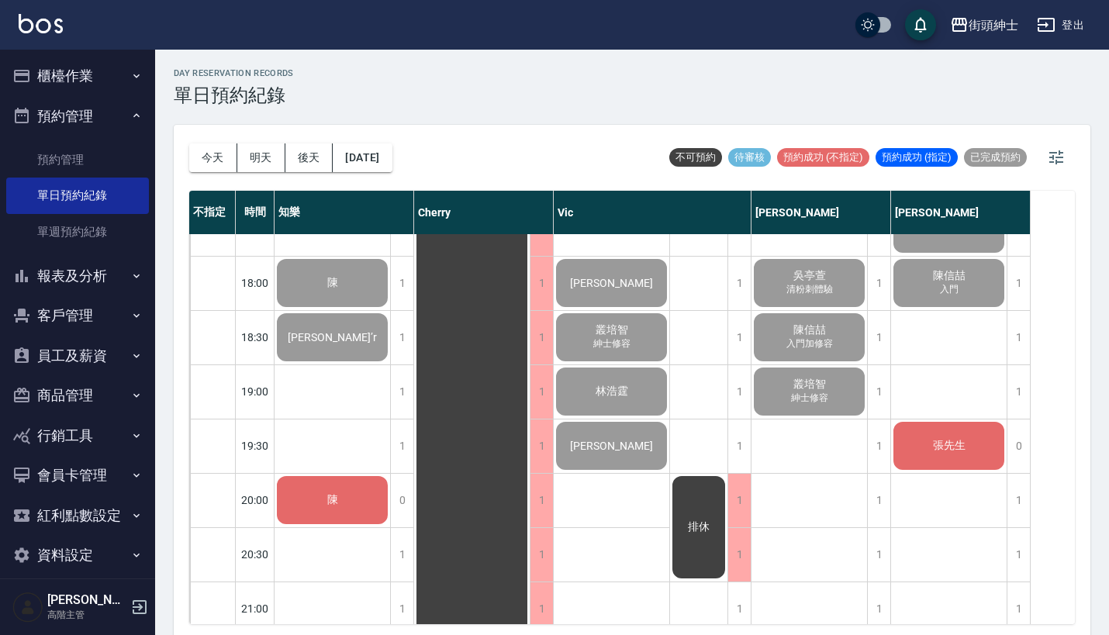
scroll to position [950, 0]
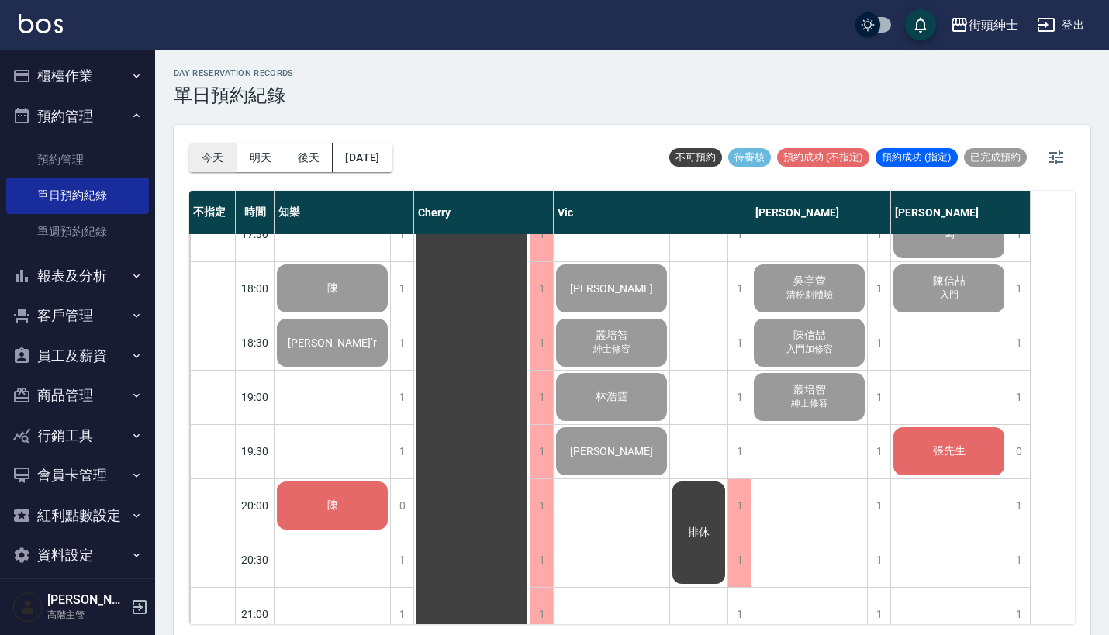
click at [208, 169] on button "今天" at bounding box center [213, 158] width 48 height 29
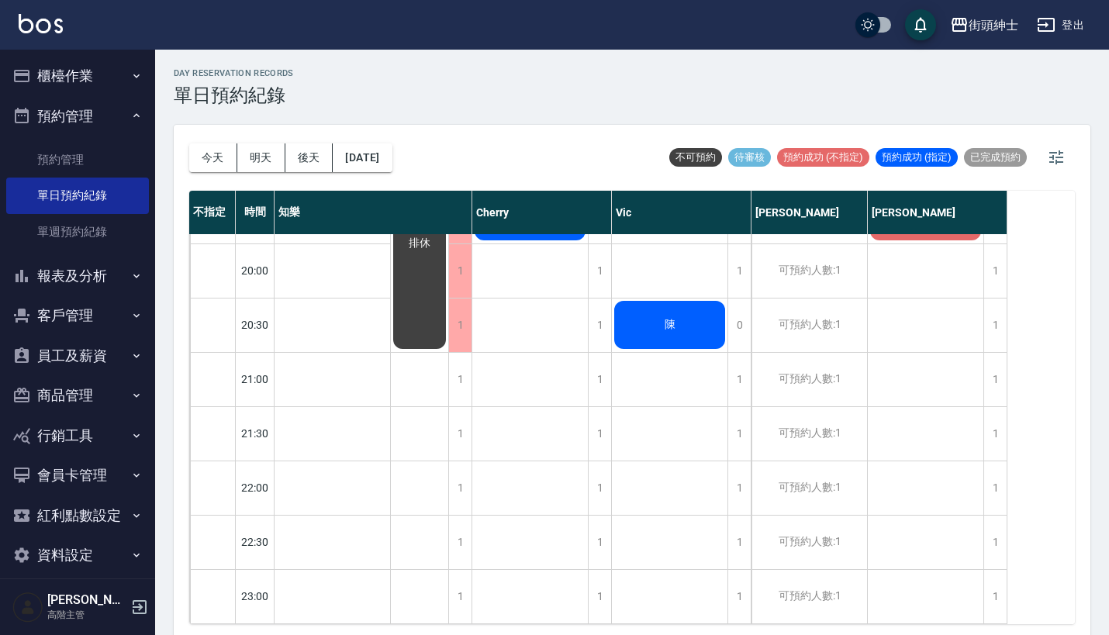
scroll to position [1198, 0]
click at [216, 157] on button "今天" at bounding box center [213, 158] width 48 height 29
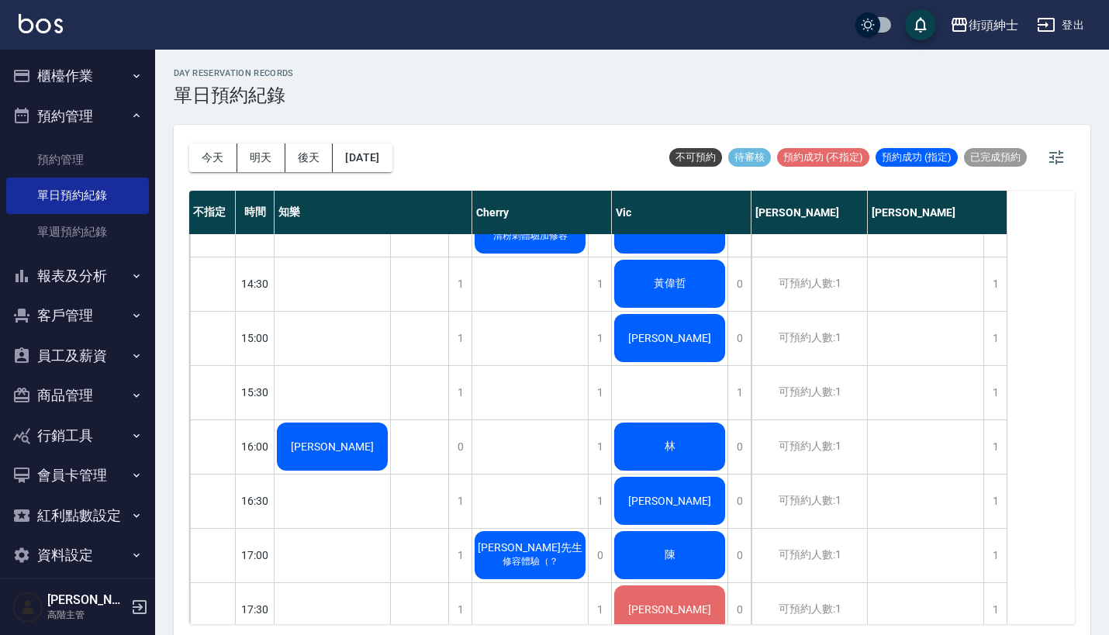
scroll to position [576, 0]
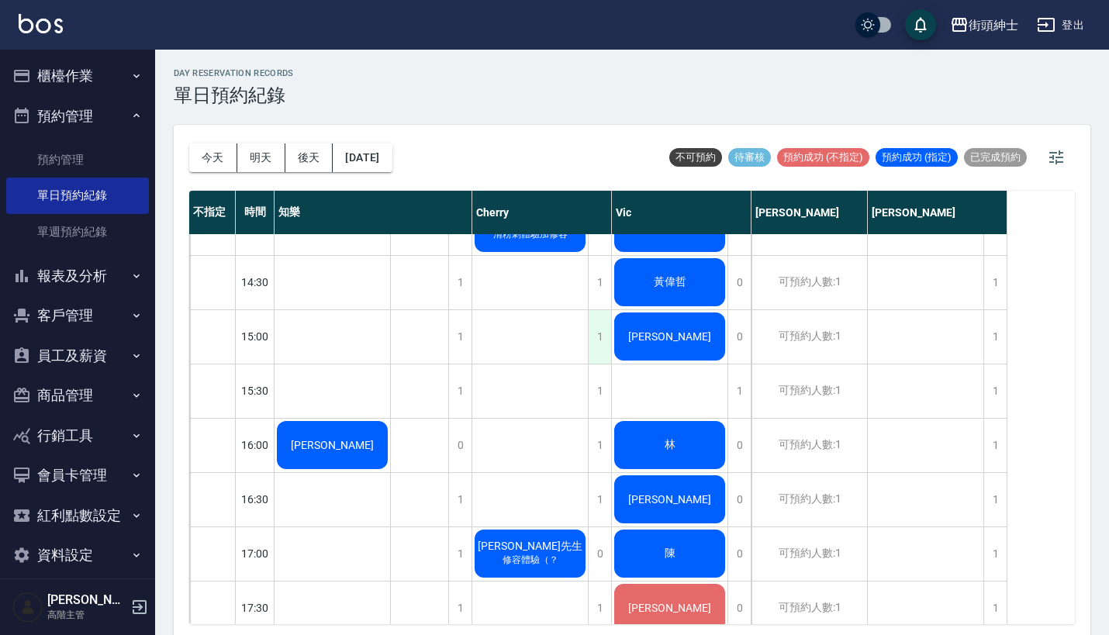
click at [598, 334] on div "1" at bounding box center [599, 337] width 23 height 54
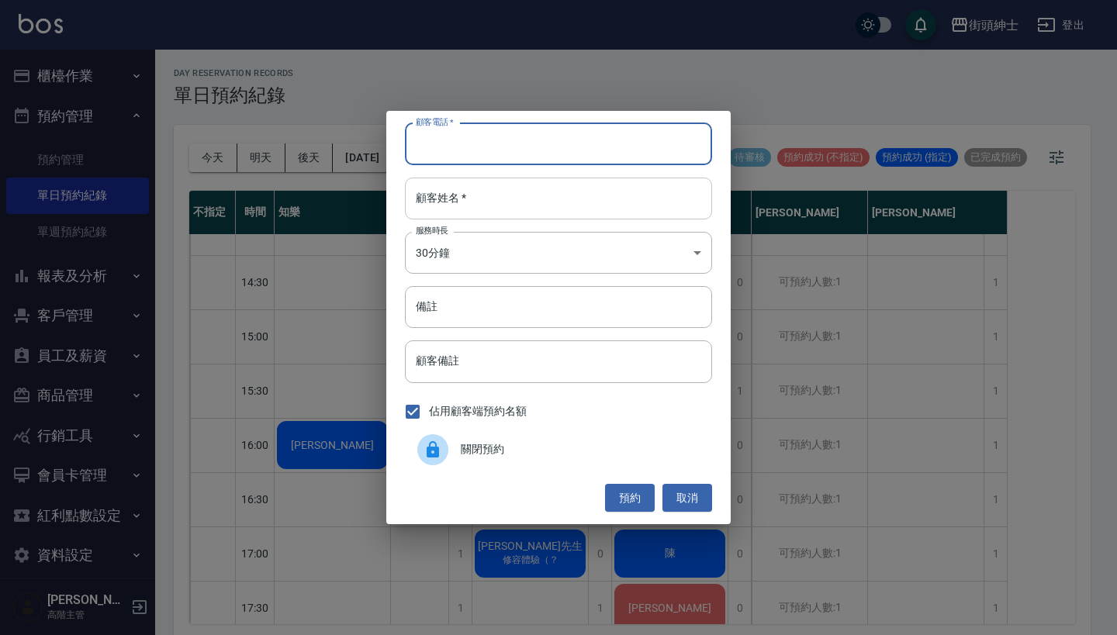
paste input "[PERSON_NAME] 電話：[PHONE_NUMBER]"
type input "[PERSON_NAME] 電話：[PHONE_NUMBER]"
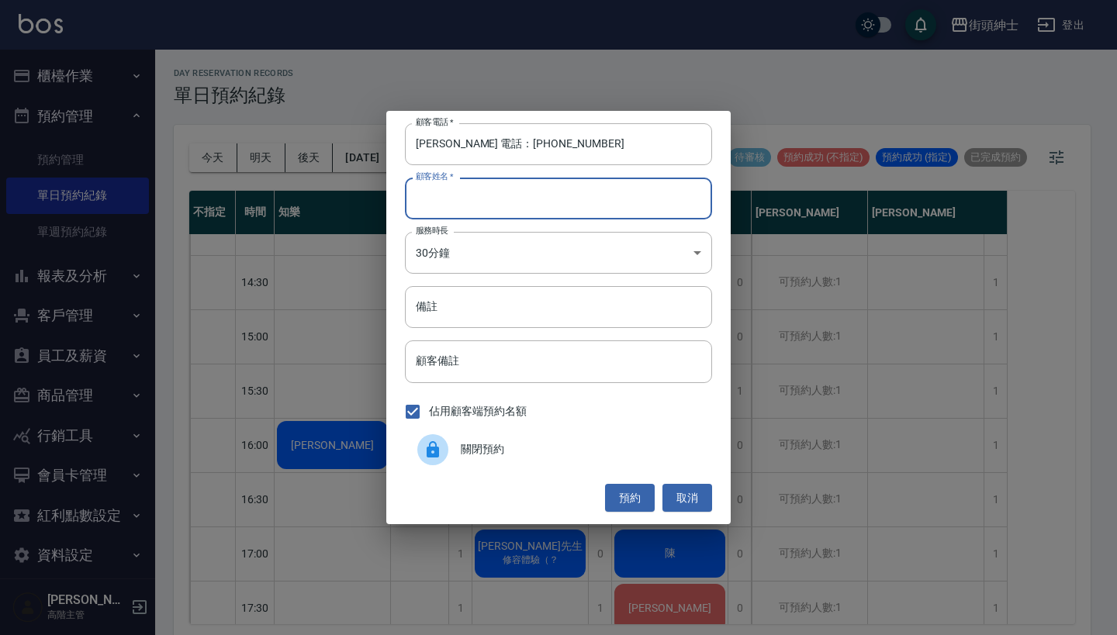
paste input "[PERSON_NAME] 電話：[PHONE_NUMBER]"
type input "[PERSON_NAME] 電話：[PHONE_NUMBER]"
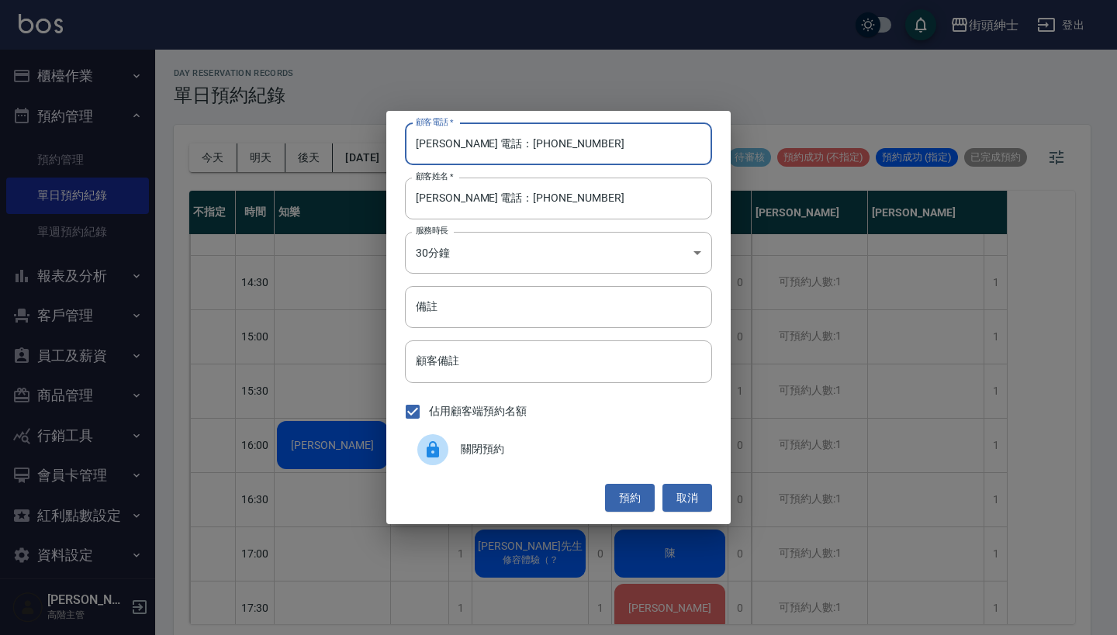
drag, startPoint x: 473, startPoint y: 144, endPoint x: 317, endPoint y: 133, distance: 157.1
click at [317, 133] on div "顧客電話   * [PERSON_NAME] 電話：[PHONE_NUMBER] 顧客電話   * 顧客姓名   * [PERSON_NAME] 電話：[PH…" at bounding box center [558, 317] width 1117 height 635
type input "0900183135"
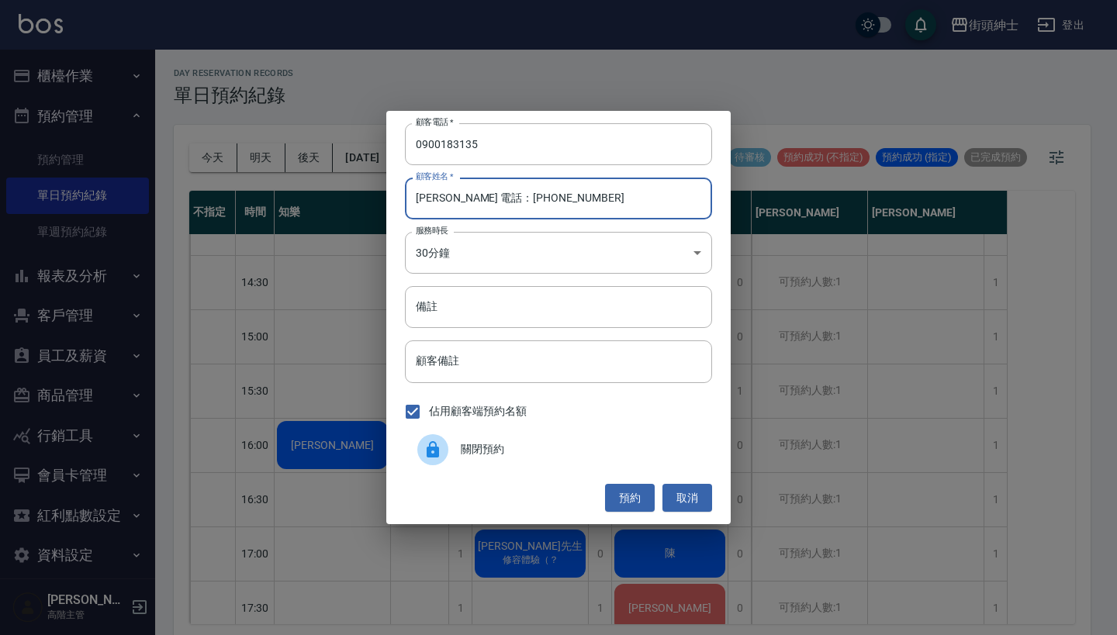
drag, startPoint x: 551, startPoint y: 202, endPoint x: 441, endPoint y: 199, distance: 109.4
click at [441, 199] on input "[PERSON_NAME] 電話：[PHONE_NUMBER]" at bounding box center [558, 199] width 307 height 42
type input "[PERSON_NAME]"
click at [554, 305] on input "備註" at bounding box center [558, 307] width 307 height 42
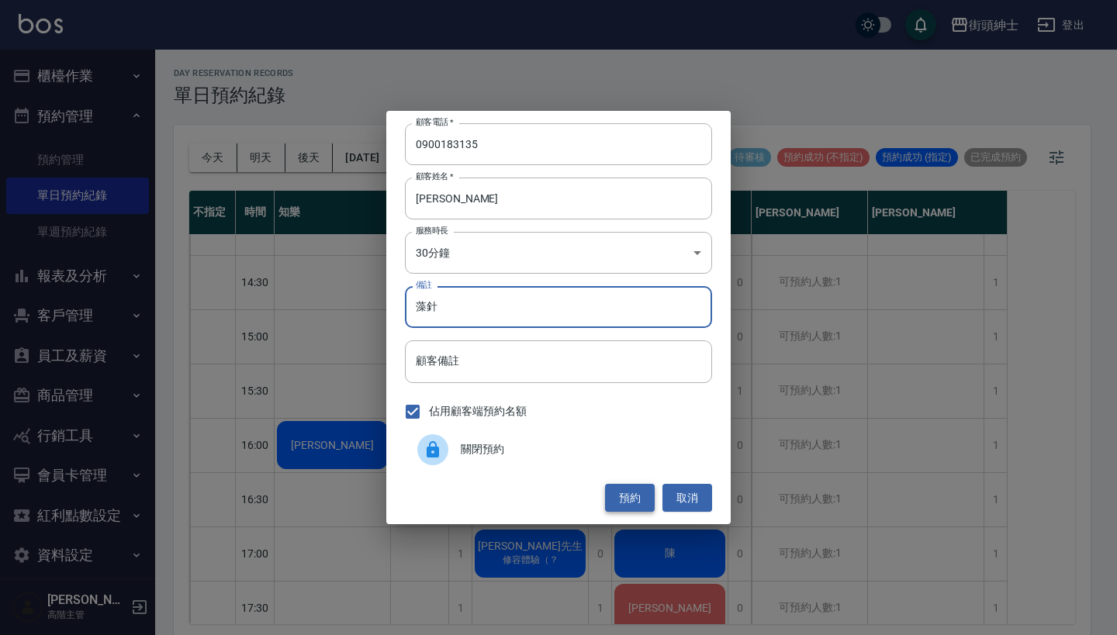
type input "藻針"
click at [621, 502] on button "預約" at bounding box center [630, 498] width 50 height 29
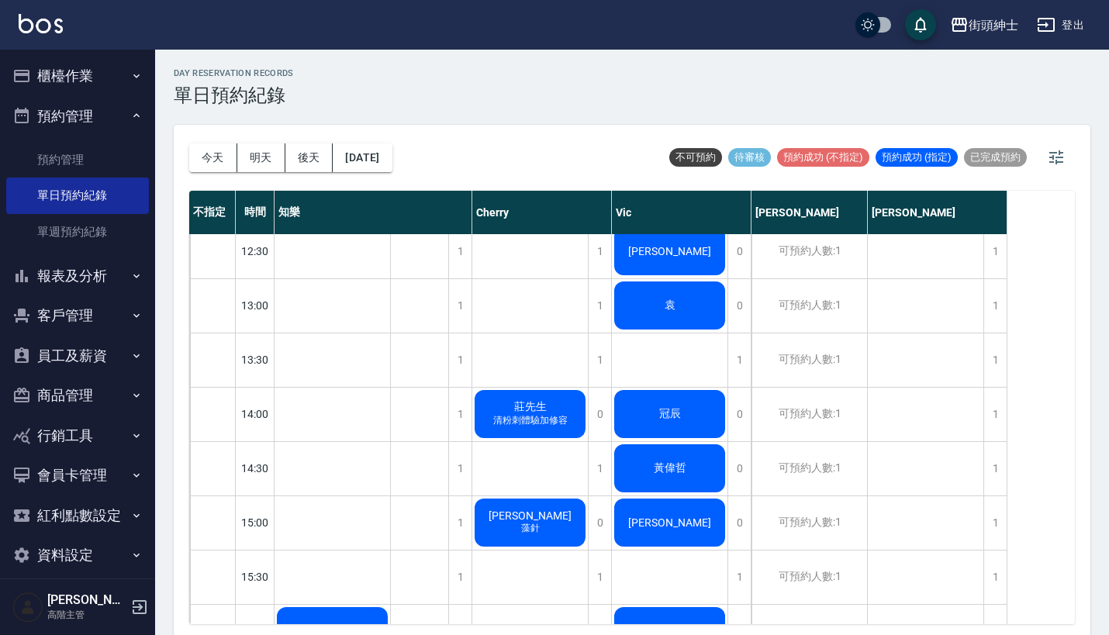
scroll to position [503, 0]
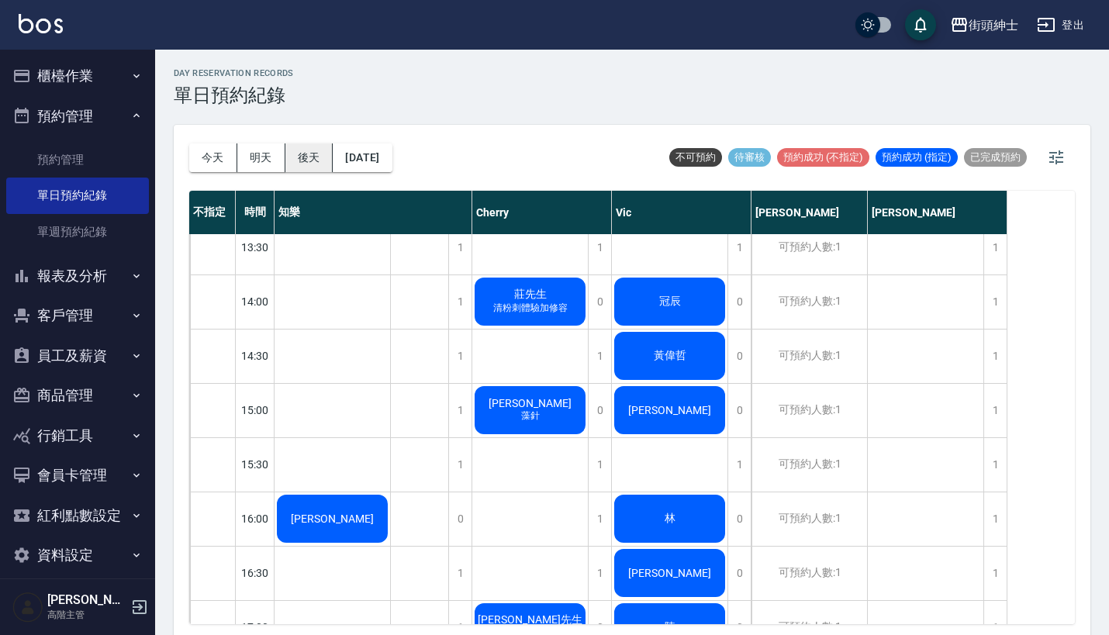
click at [301, 151] on button "後天" at bounding box center [309, 158] width 48 height 29
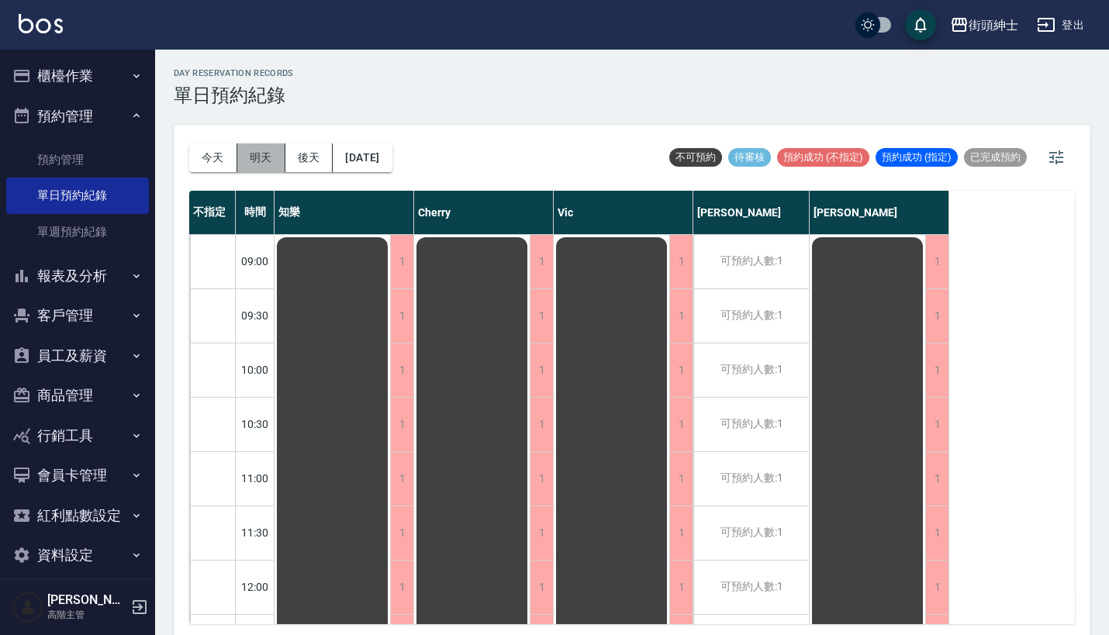
click at [257, 163] on button "明天" at bounding box center [261, 158] width 48 height 29
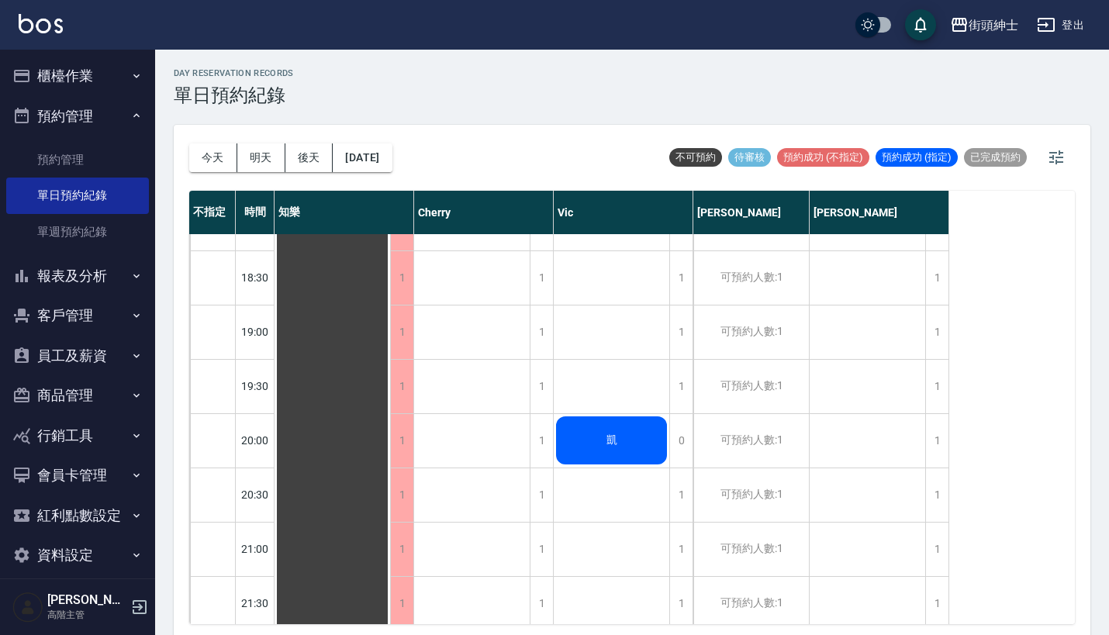
scroll to position [1198, 0]
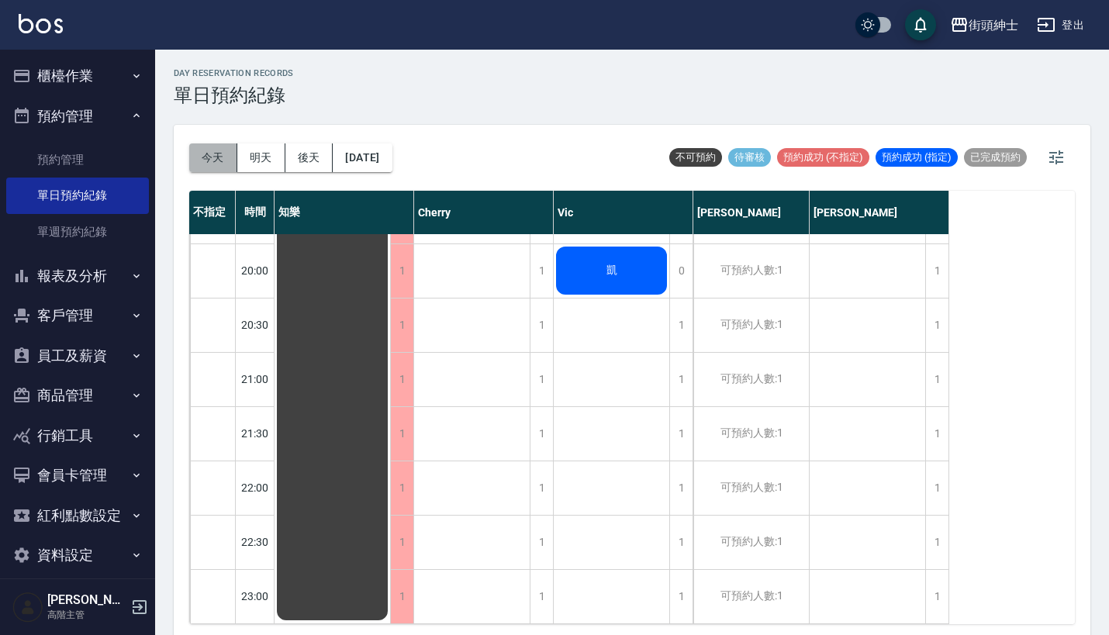
click at [220, 170] on button "今天" at bounding box center [213, 158] width 48 height 29
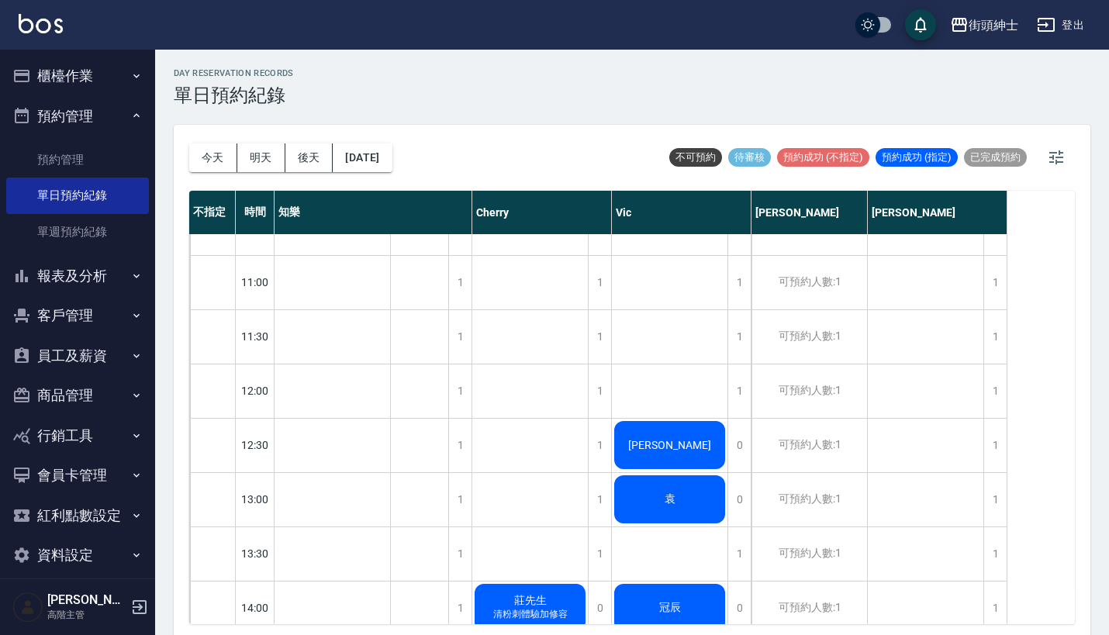
scroll to position [322, 0]
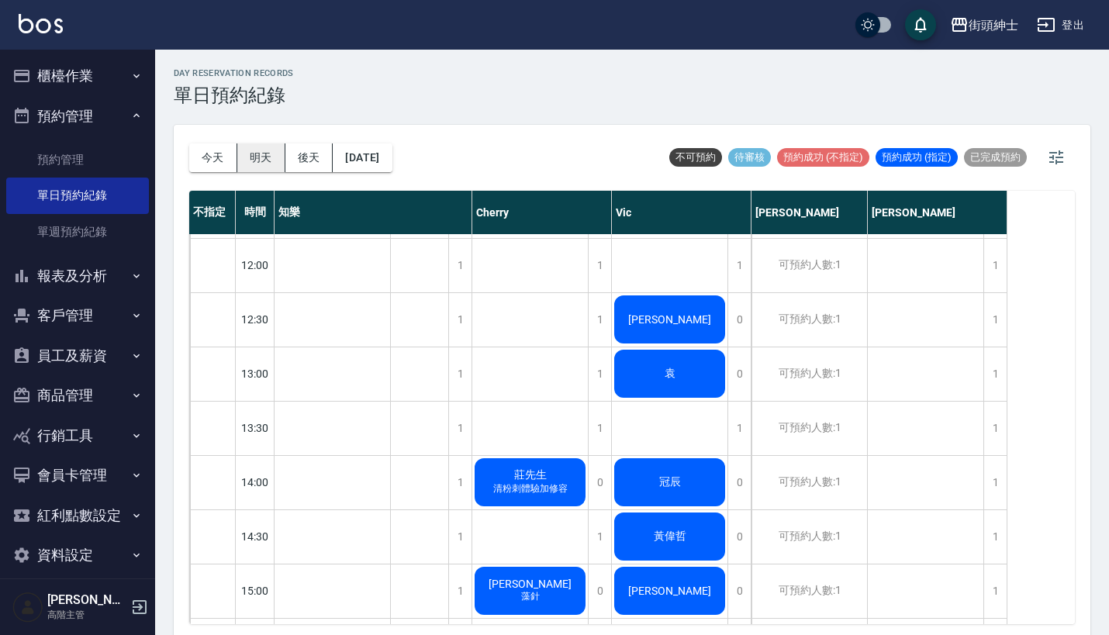
click at [265, 159] on button "明天" at bounding box center [261, 158] width 48 height 29
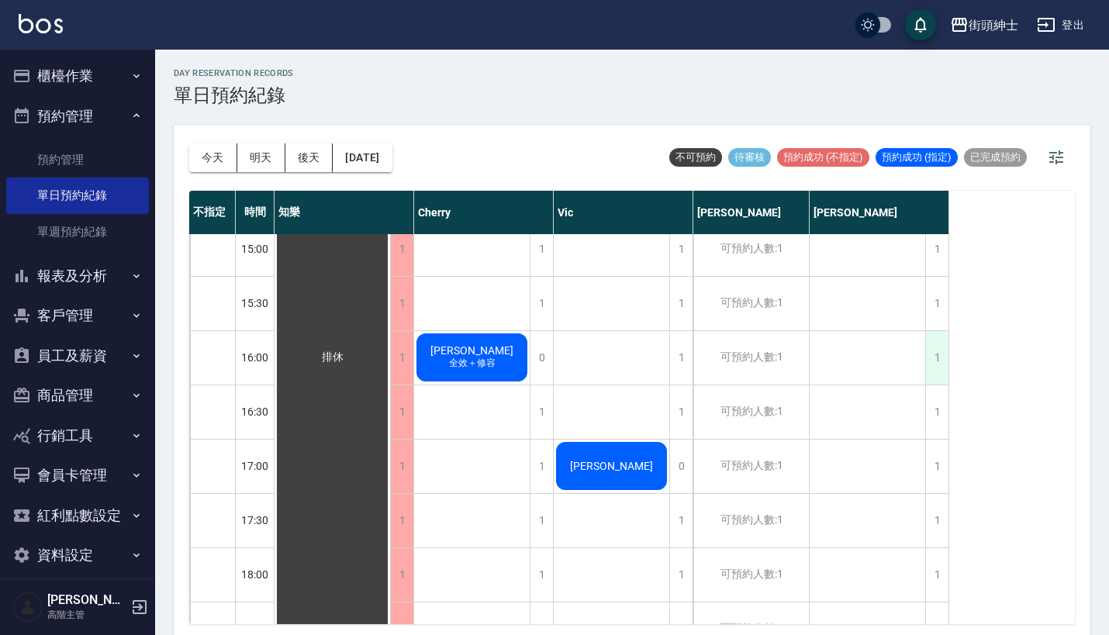
scroll to position [677, 0]
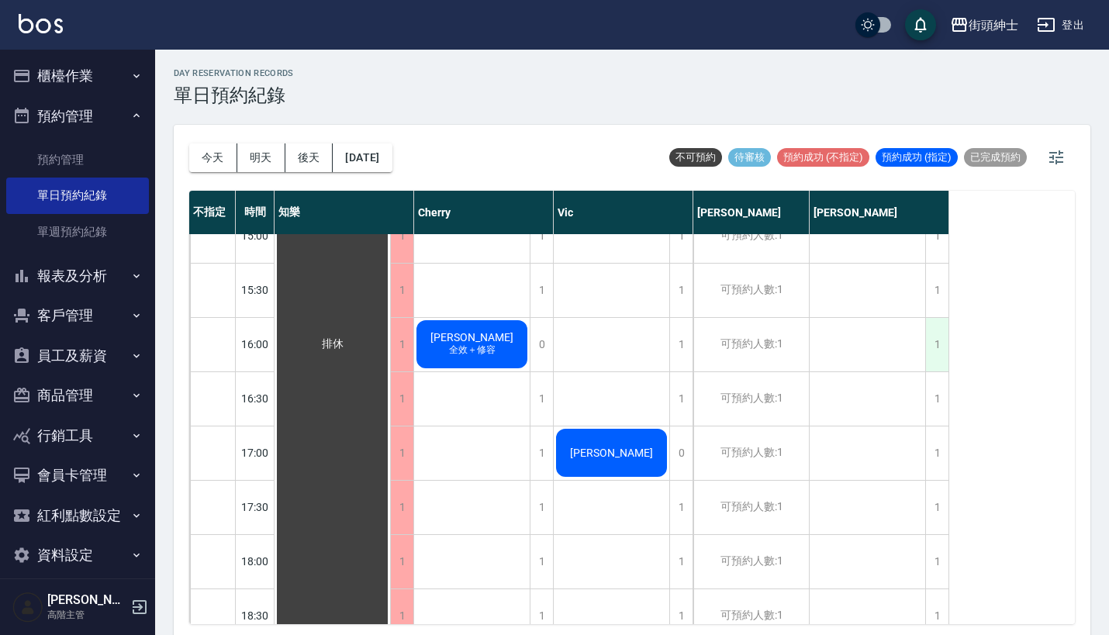
click at [937, 336] on div "1" at bounding box center [937, 345] width 23 height 54
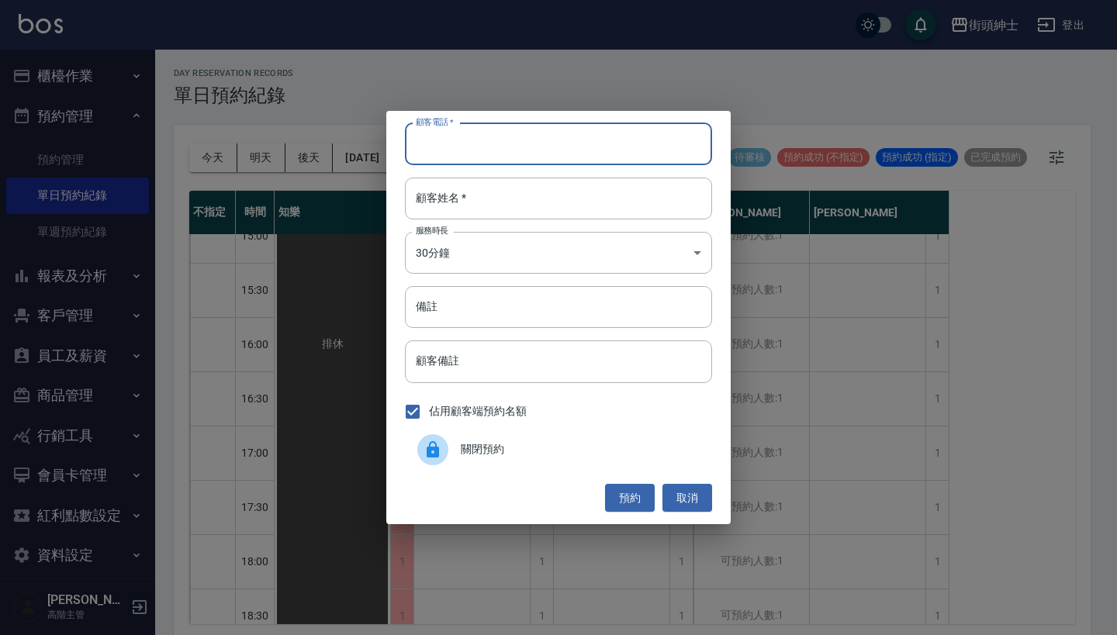
paste input "[PERSON_NAME] 電話：[PHONE_NUMBER]"
type input "[PERSON_NAME] 電話：[PHONE_NUMBER]"
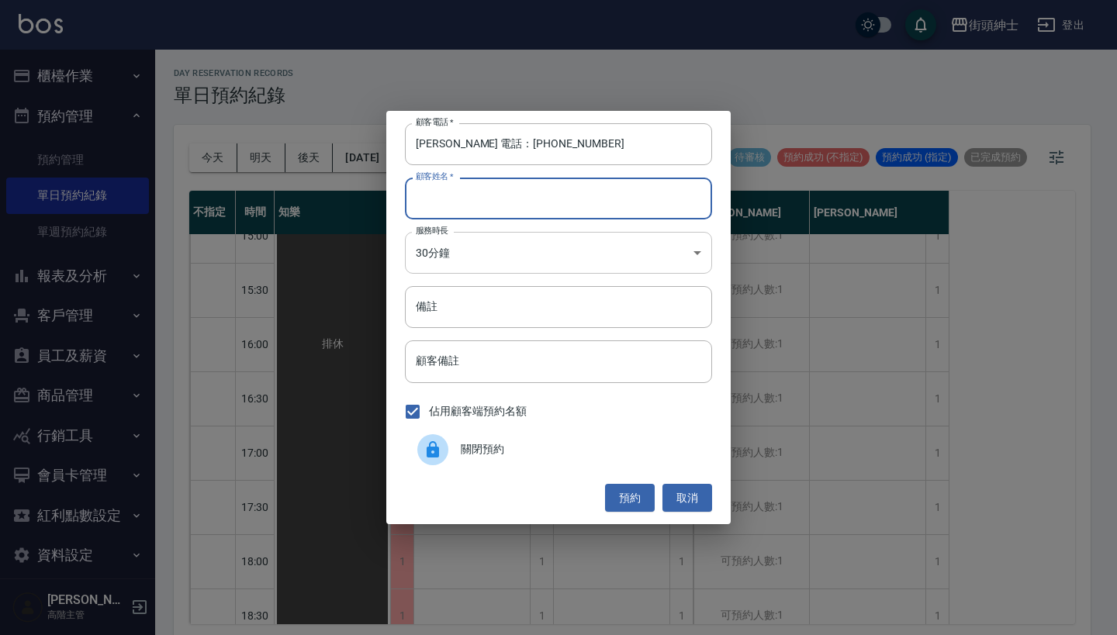
paste input "[PERSON_NAME] 電話：[PHONE_NUMBER]"
type input "[PERSON_NAME] 電話：[PHONE_NUMBER]"
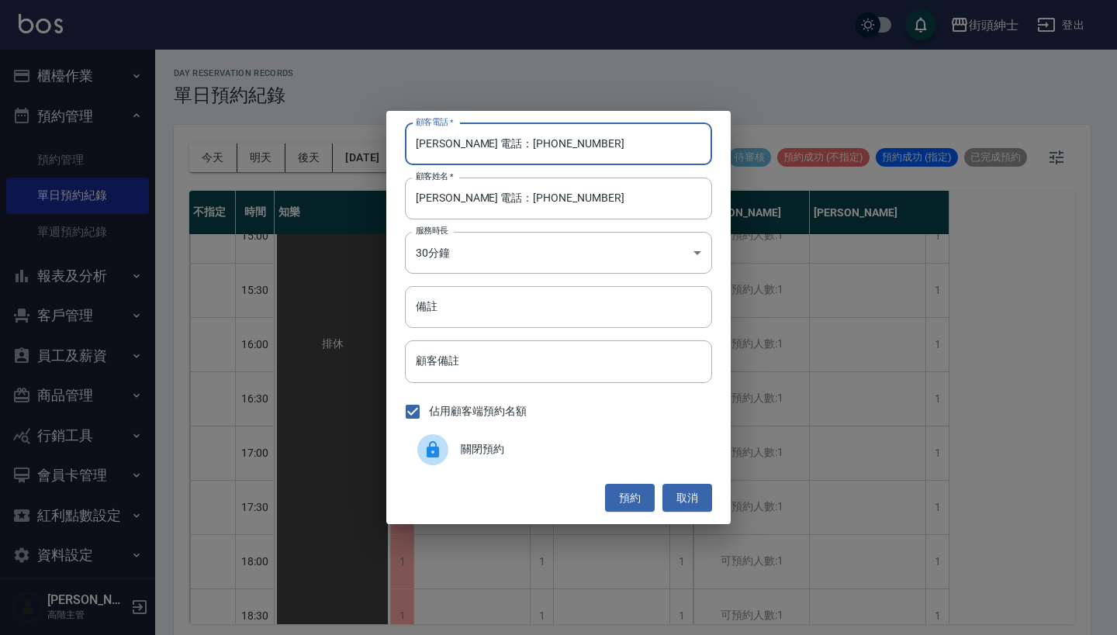
drag, startPoint x: 469, startPoint y: 144, endPoint x: 277, endPoint y: 144, distance: 192.4
click at [277, 144] on div "顧客電話   * [PERSON_NAME] 電話：[PHONE_NUMBER] 顧客電話   * 顧客姓名   * [PERSON_NAME] 電話：[PH…" at bounding box center [558, 317] width 1117 height 635
type input "0927095888"
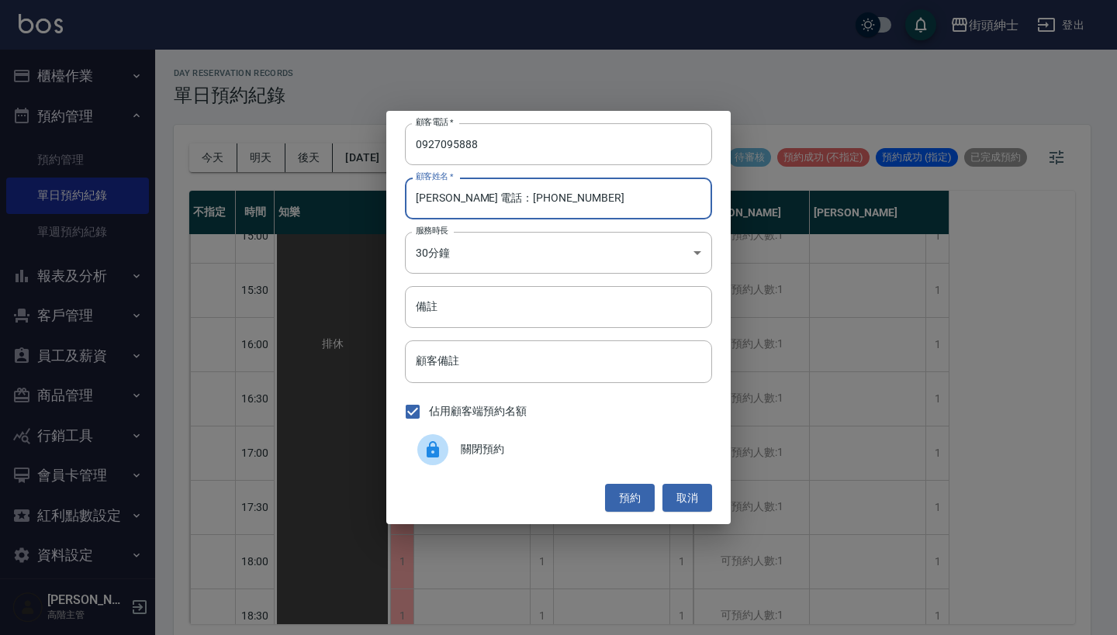
drag, startPoint x: 555, startPoint y: 199, endPoint x: 431, endPoint y: 198, distance: 124.9
click at [431, 199] on input "[PERSON_NAME] 電話：[PHONE_NUMBER]" at bounding box center [558, 199] width 307 height 42
type input "[PERSON_NAME]"
click at [511, 293] on input "備註" at bounding box center [558, 307] width 307 height 42
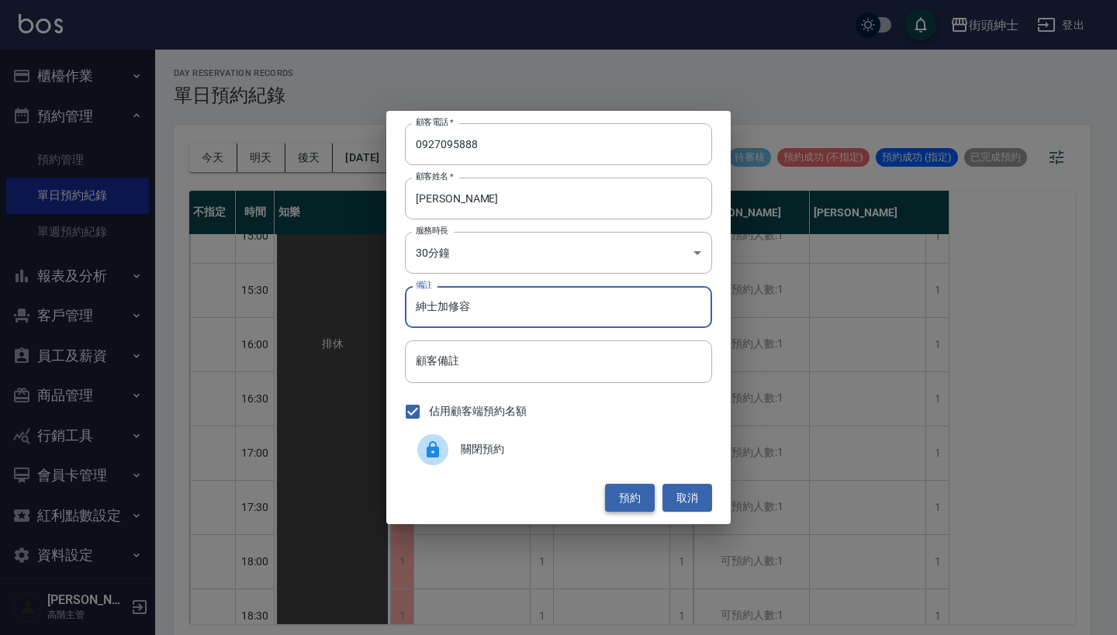
type input "紳士加修容"
click at [637, 497] on button "預約" at bounding box center [630, 498] width 50 height 29
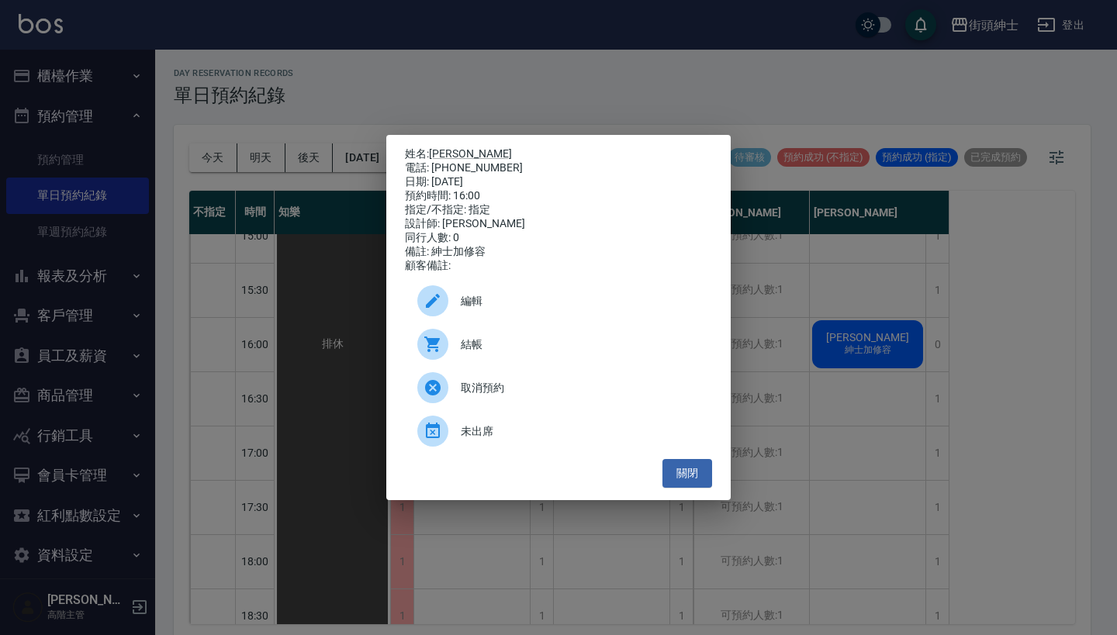
click at [519, 310] on span "編輯" at bounding box center [580, 301] width 239 height 16
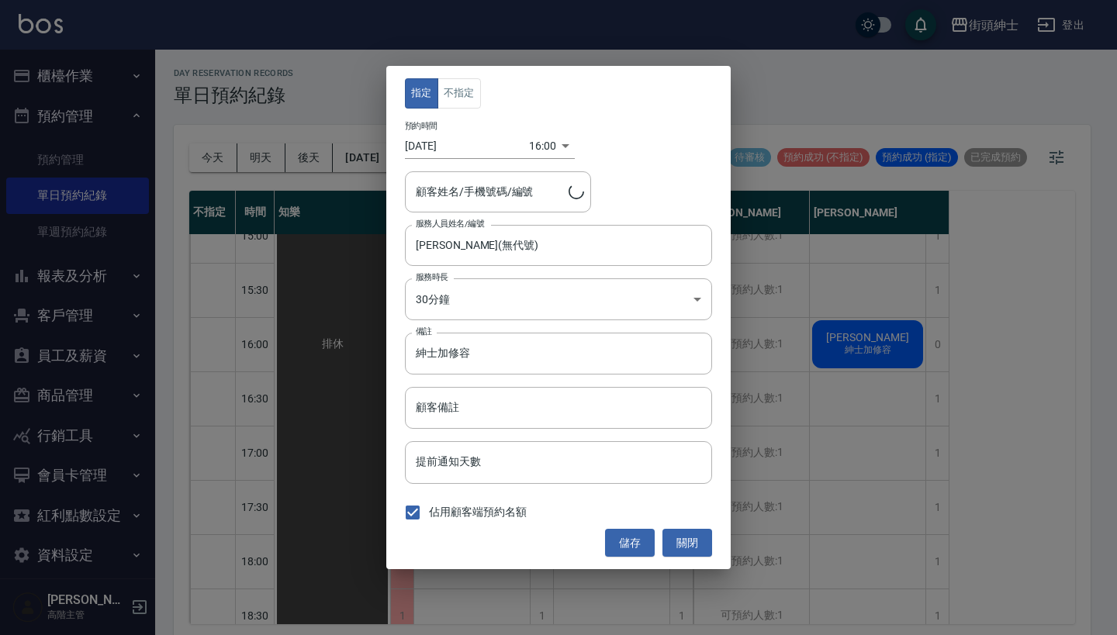
type input "[PERSON_NAME]/0927095888"
click at [469, 53] on div "指定 不指定 預約時間 [DATE] 16:00 1755936000000 顧客姓名/手機號碼/編號 [PERSON_NAME]/0927095888 顧客…" at bounding box center [558, 317] width 1117 height 635
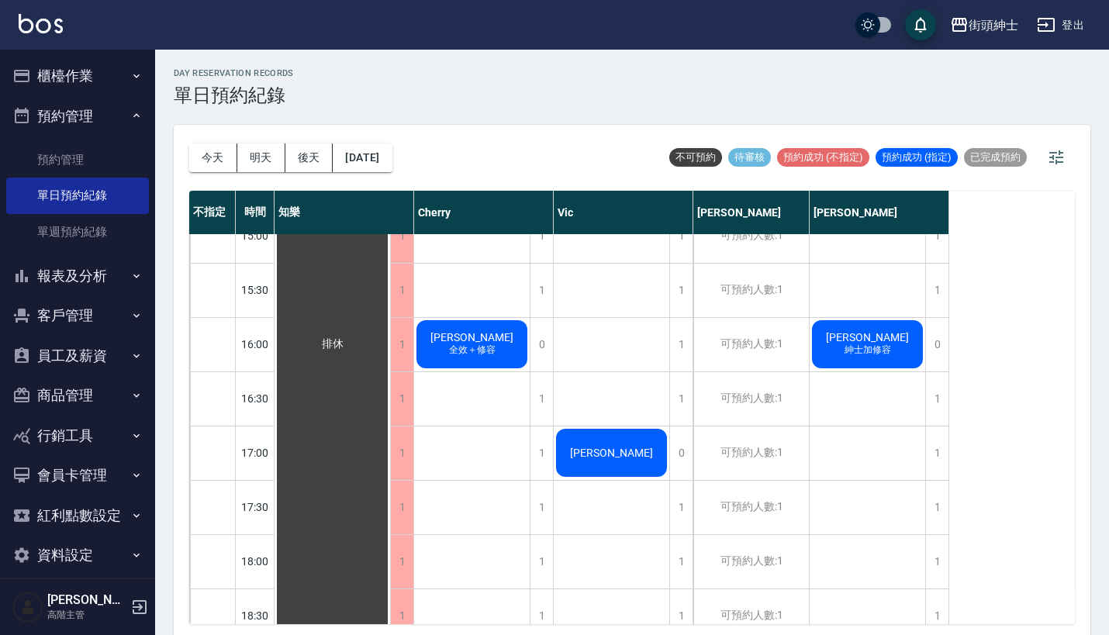
click at [390, 349] on div "[PERSON_NAME]加修容" at bounding box center [333, 344] width 116 height 1573
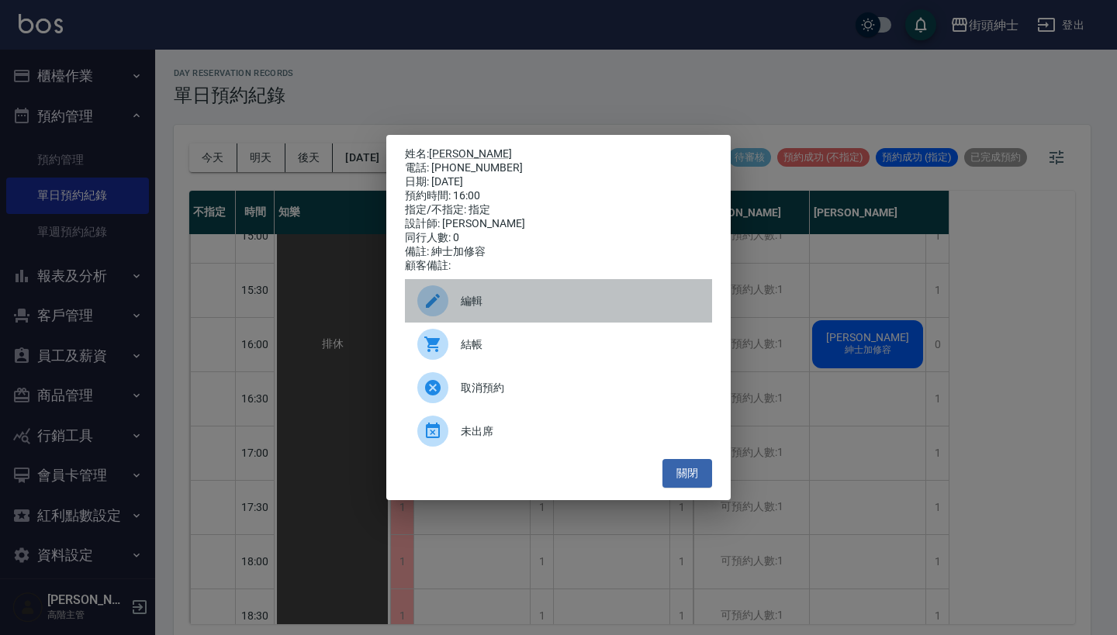
click at [497, 310] on span "編輯" at bounding box center [580, 301] width 239 height 16
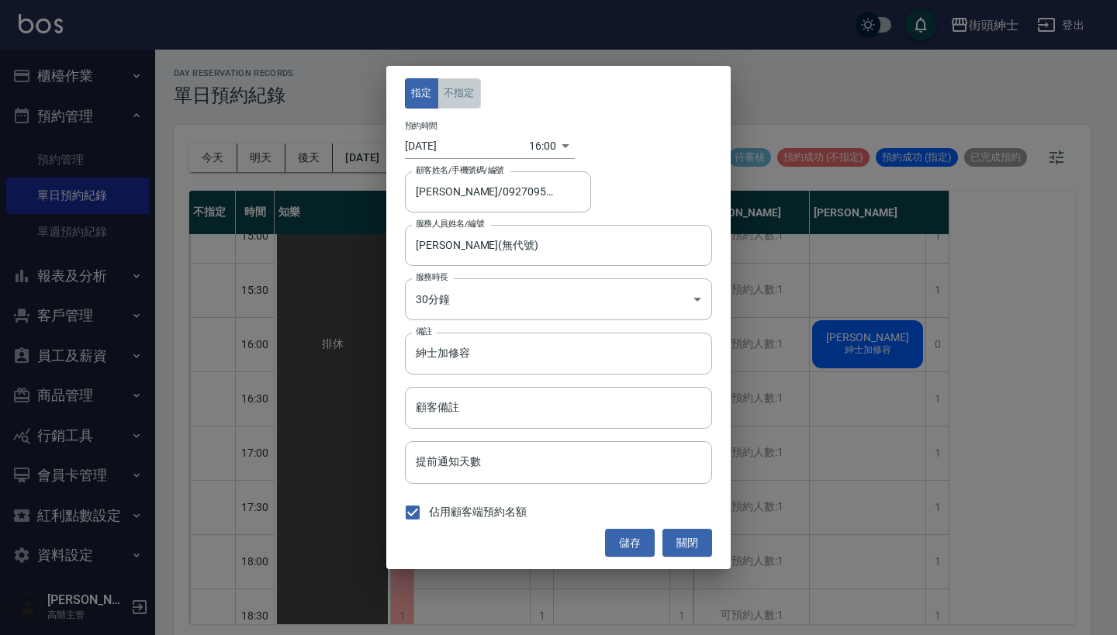
click at [454, 96] on button "不指定" at bounding box center [459, 93] width 43 height 30
click at [631, 538] on button "儲存" at bounding box center [630, 543] width 50 height 29
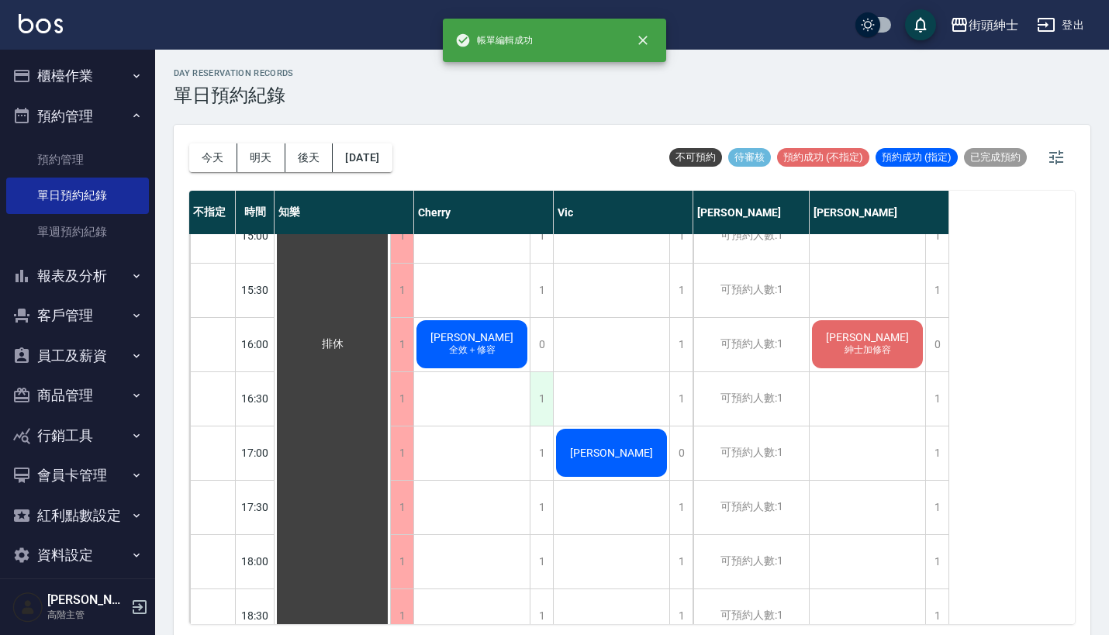
click at [543, 389] on div "1" at bounding box center [541, 399] width 23 height 54
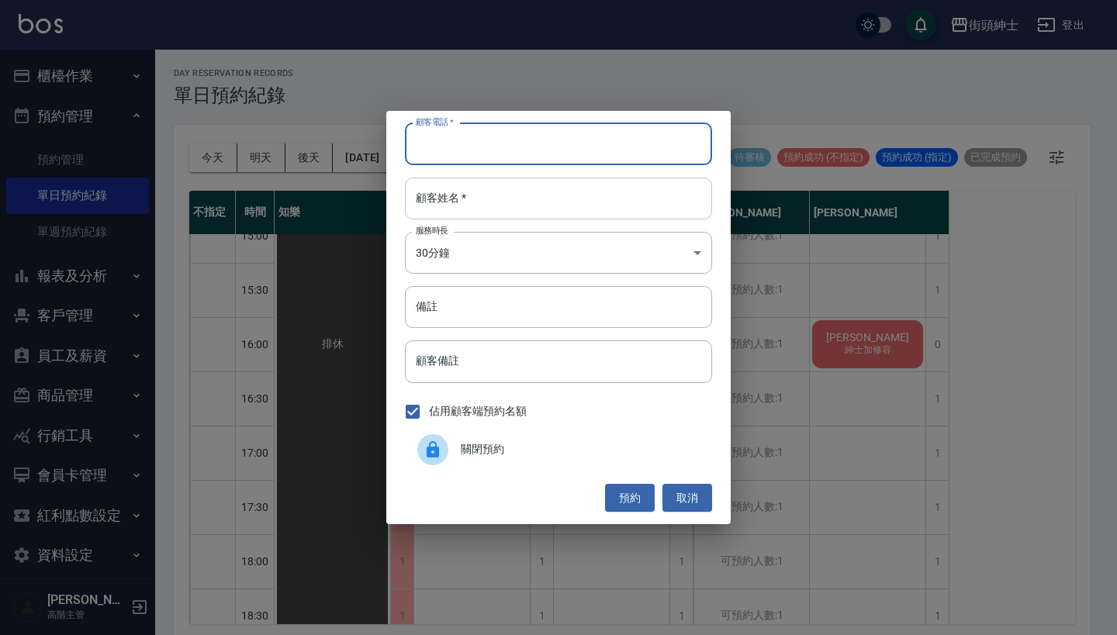
paste input "[PERSON_NAME] 電話：[PHONE_NUMBER]"
type input "[PERSON_NAME] 電話：[PHONE_NUMBER]"
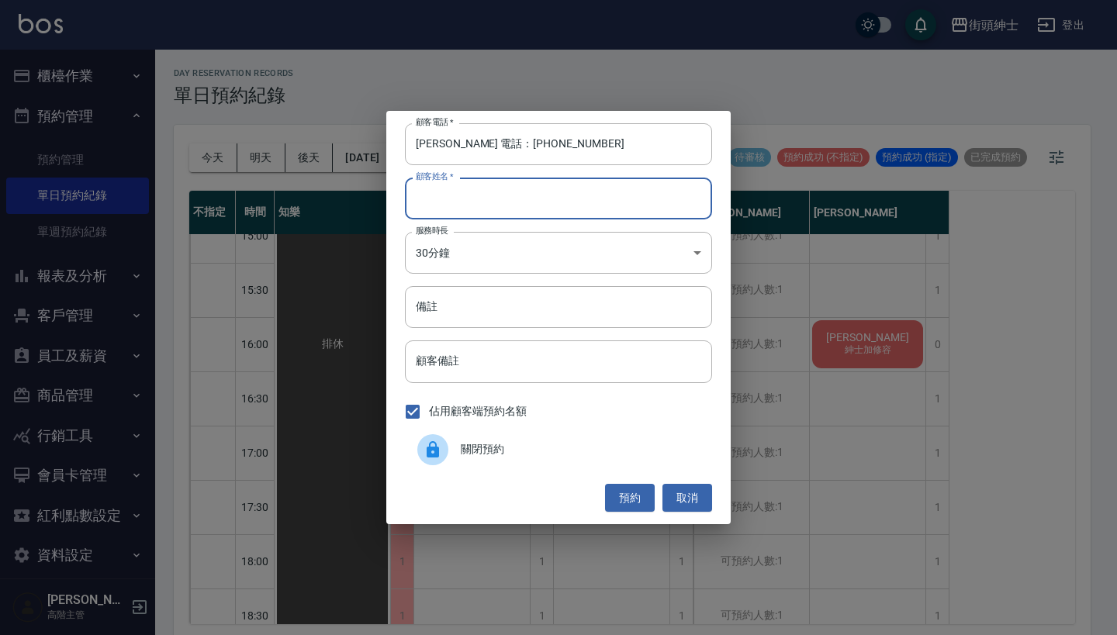
paste input "[PERSON_NAME] 電話：[PHONE_NUMBER]"
type input "[PERSON_NAME] 電話：[PHONE_NUMBER]"
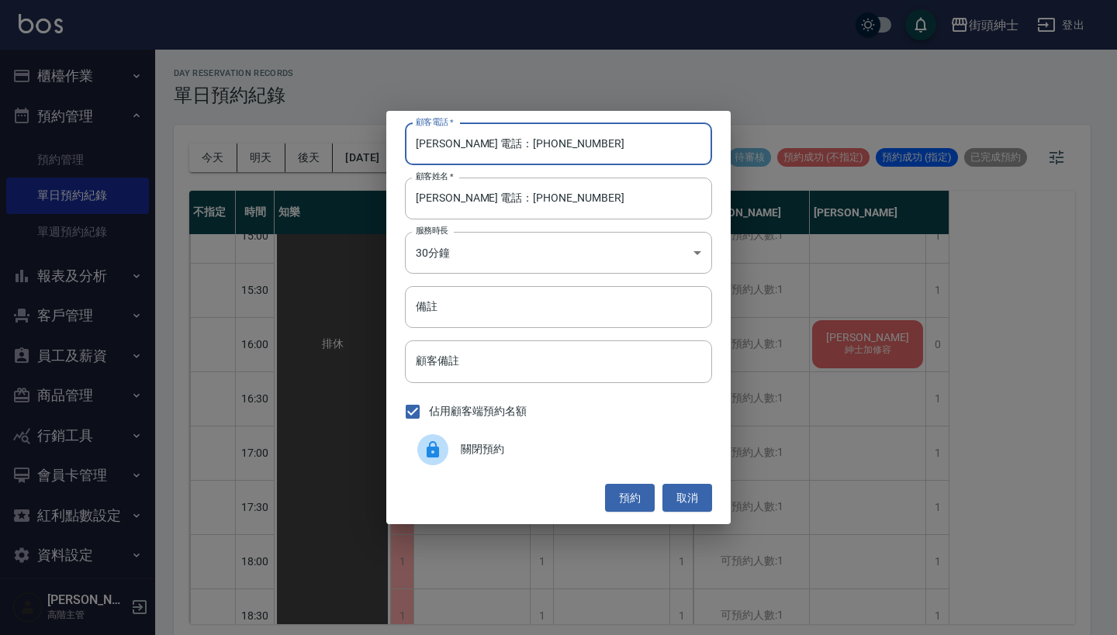
drag, startPoint x: 465, startPoint y: 142, endPoint x: 376, endPoint y: 142, distance: 89.2
click at [382, 142] on div "顧客電話   * [PERSON_NAME] 電話：[PHONE_NUMBER] 顧客電話   * 顧客姓名   * [PERSON_NAME] 電話：[PH…" at bounding box center [558, 317] width 1117 height 635
type input "0927095888"
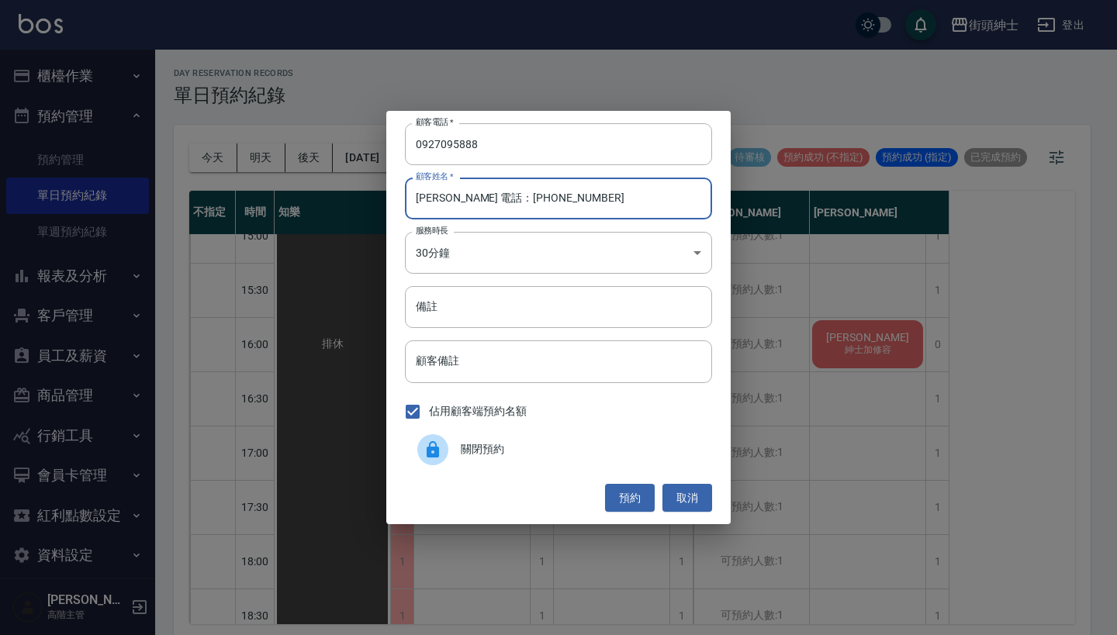
drag, startPoint x: 538, startPoint y: 209, endPoint x: 437, endPoint y: 202, distance: 101.0
click at [437, 202] on input "[PERSON_NAME] 電話：[PHONE_NUMBER]" at bounding box center [558, 199] width 307 height 42
type input "[PERSON_NAME]"
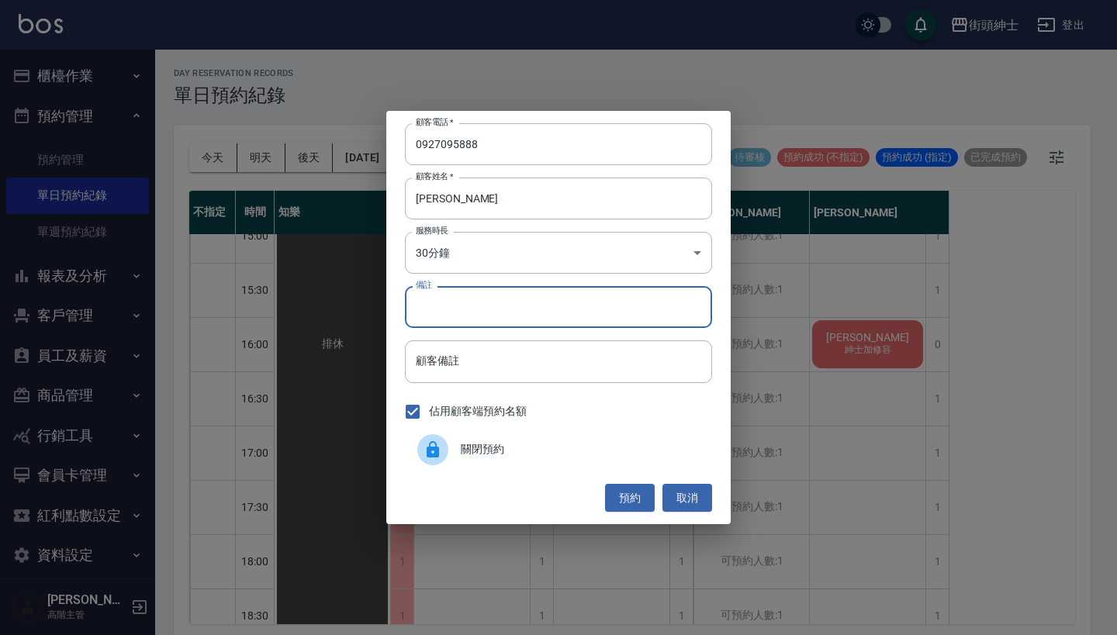
click at [476, 313] on input "備註" at bounding box center [558, 307] width 307 height 42
type input "紳士加修容"
click at [639, 503] on button "預約" at bounding box center [630, 498] width 50 height 29
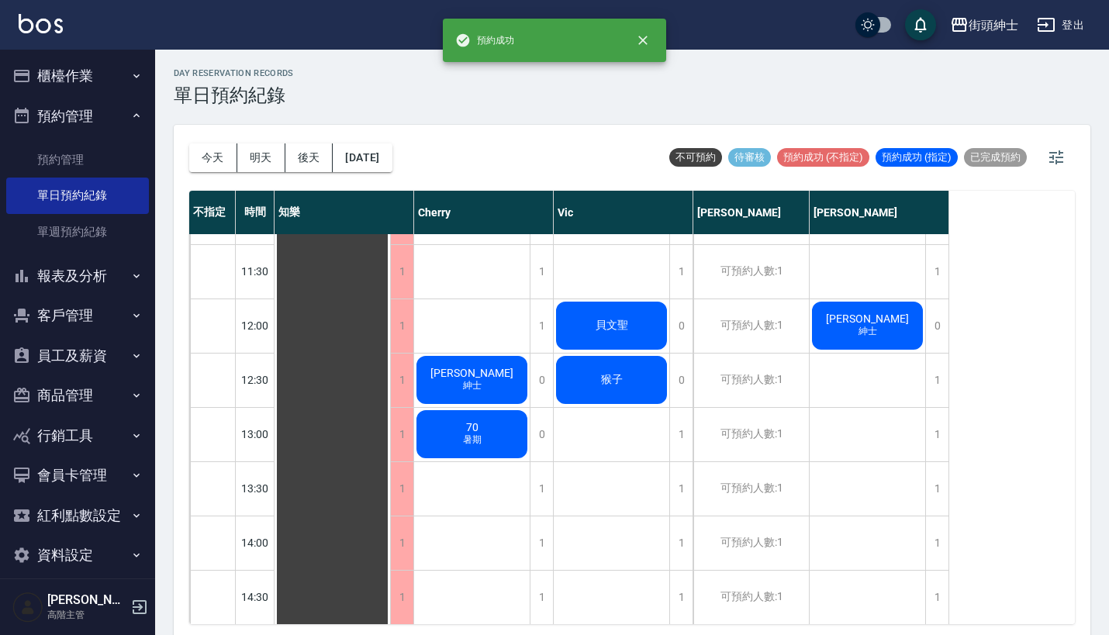
scroll to position [1003, 0]
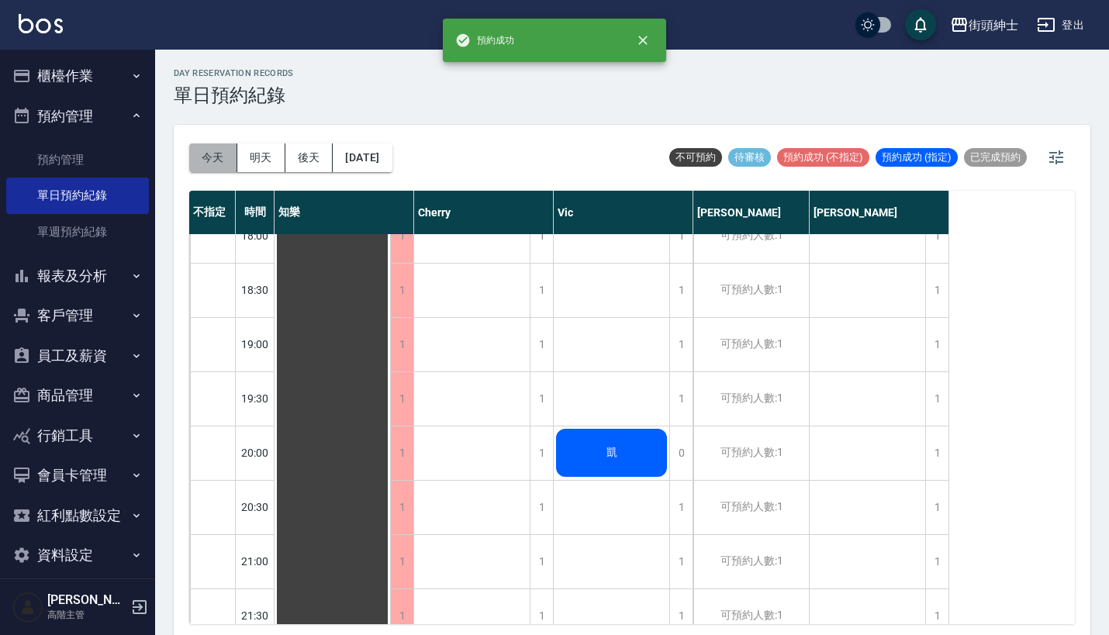
click at [216, 157] on button "今天" at bounding box center [213, 158] width 48 height 29
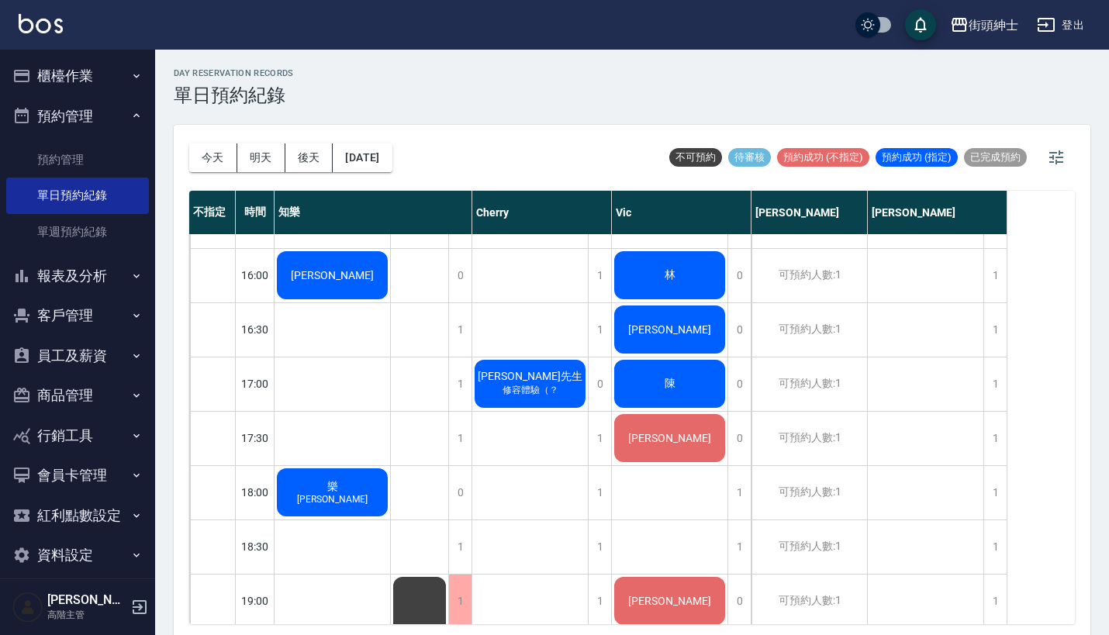
scroll to position [812, 0]
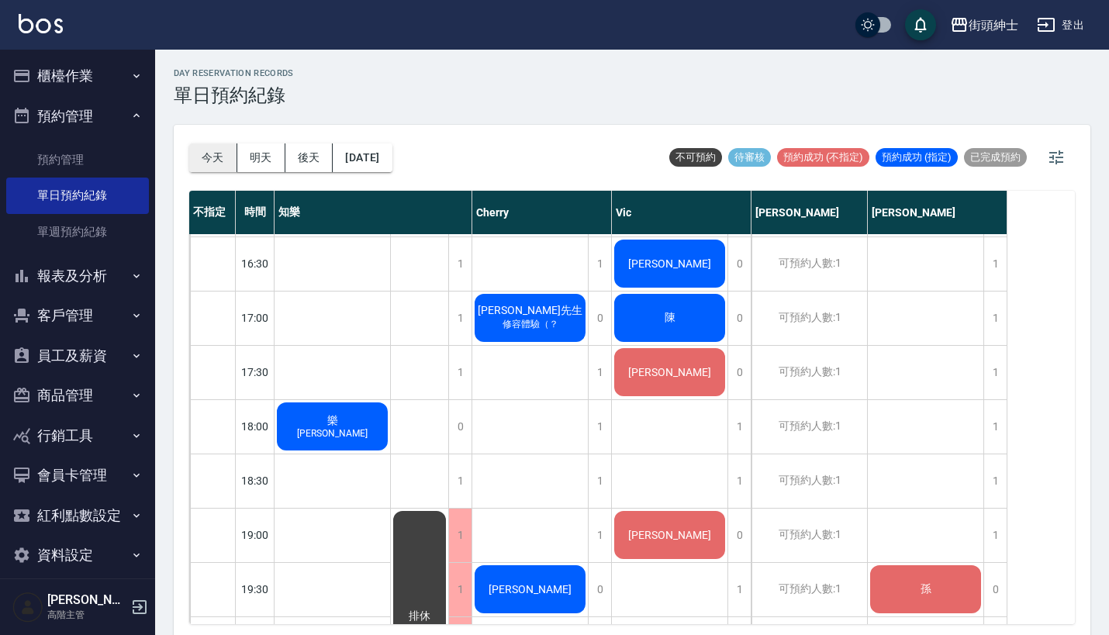
click at [213, 157] on button "今天" at bounding box center [213, 158] width 48 height 29
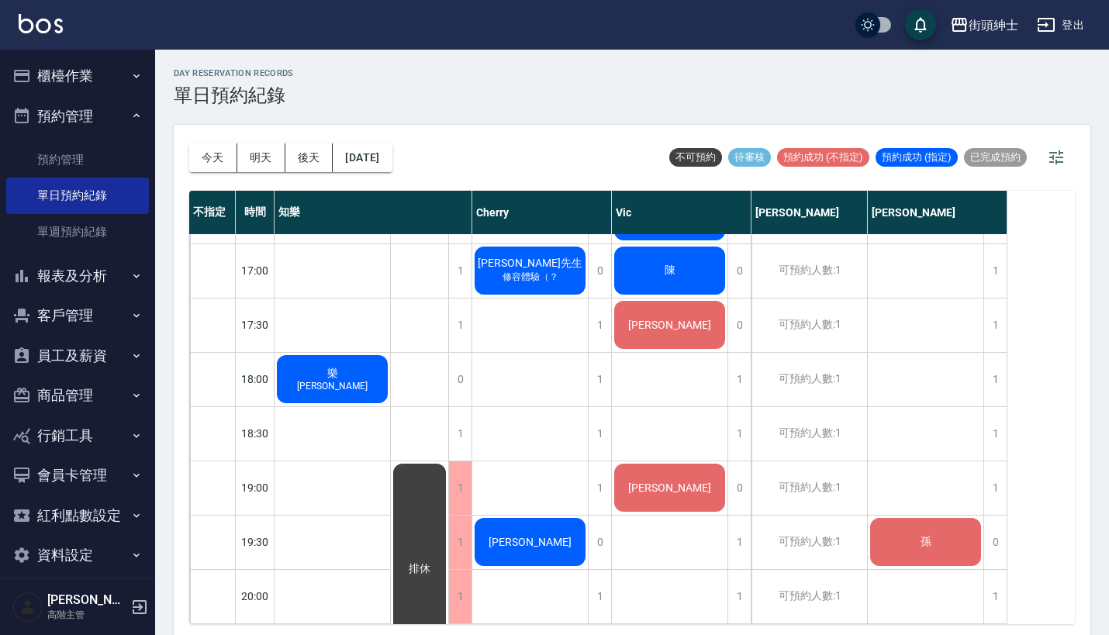
scroll to position [1092, 0]
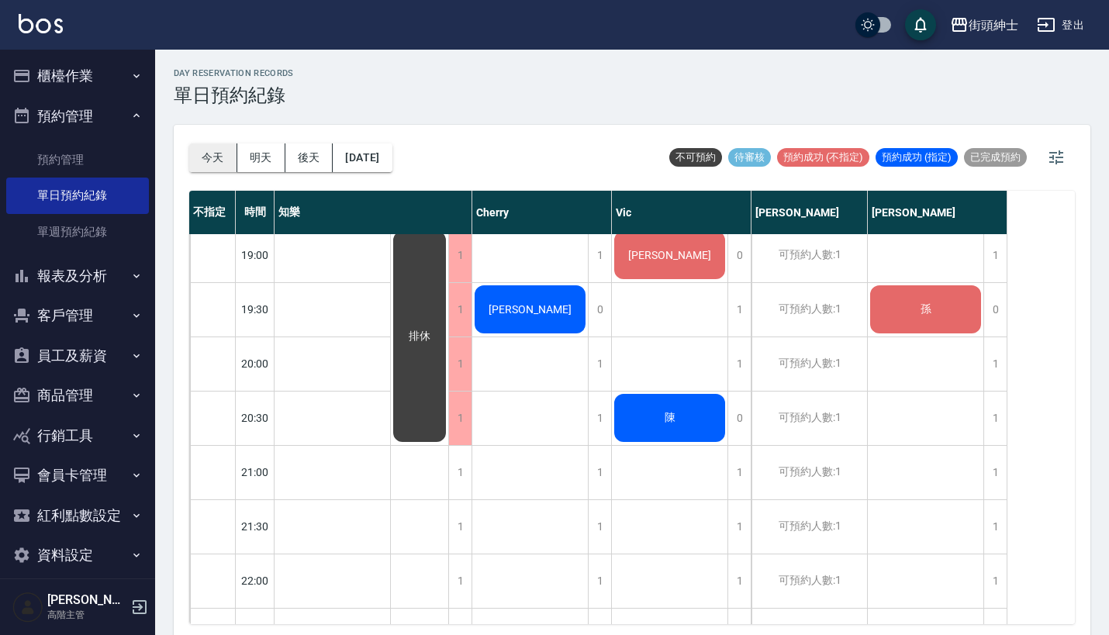
click at [220, 157] on button "今天" at bounding box center [213, 158] width 48 height 29
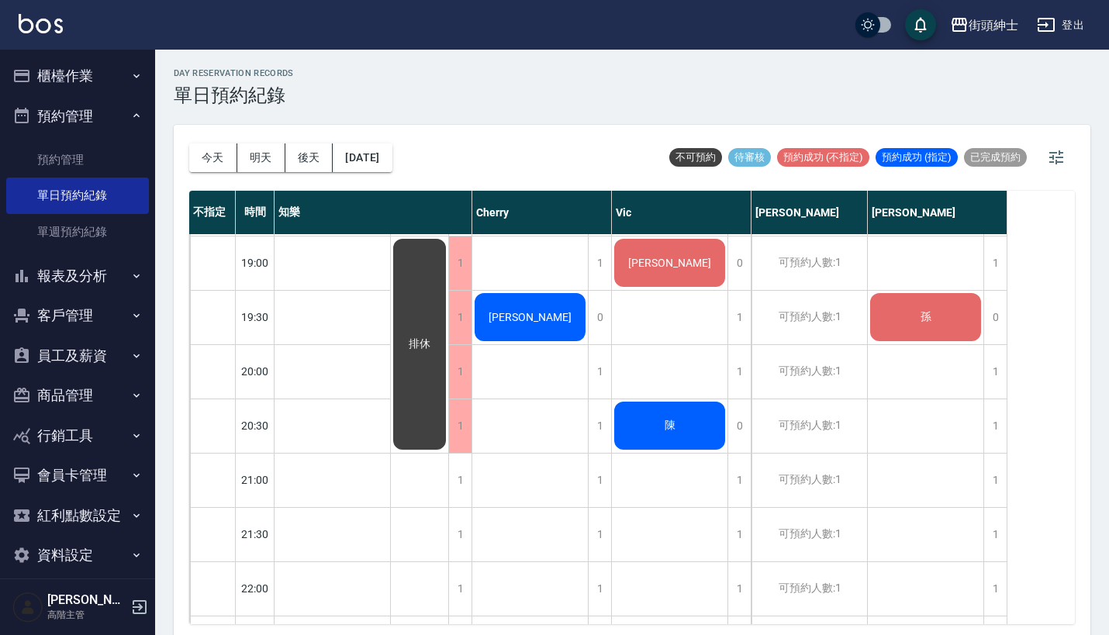
scroll to position [1099, 0]
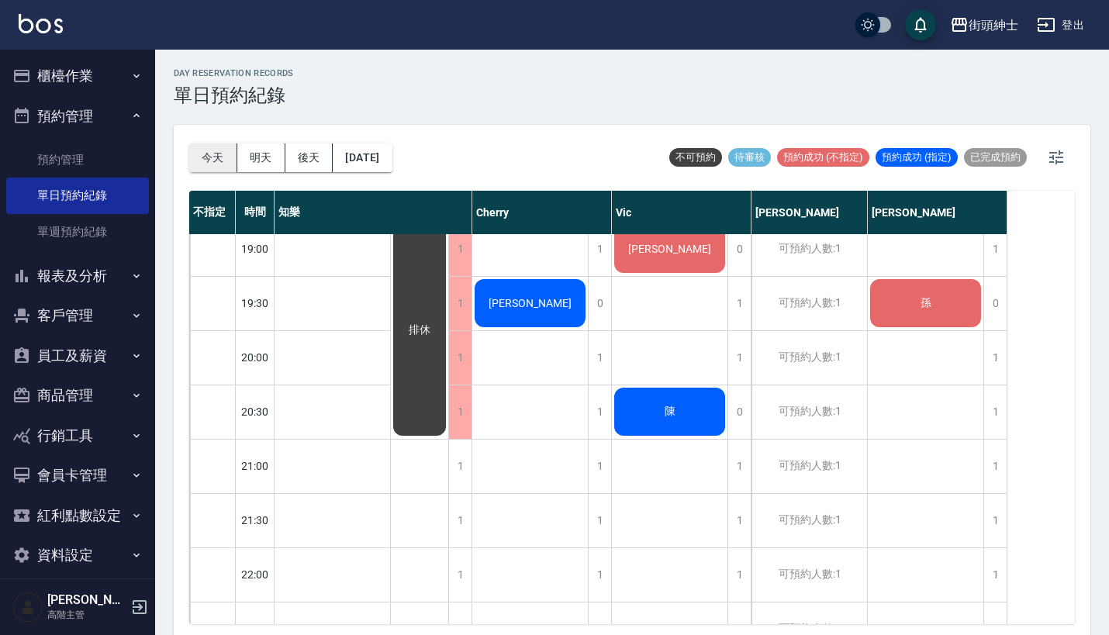
click at [214, 157] on button "今天" at bounding box center [213, 158] width 48 height 29
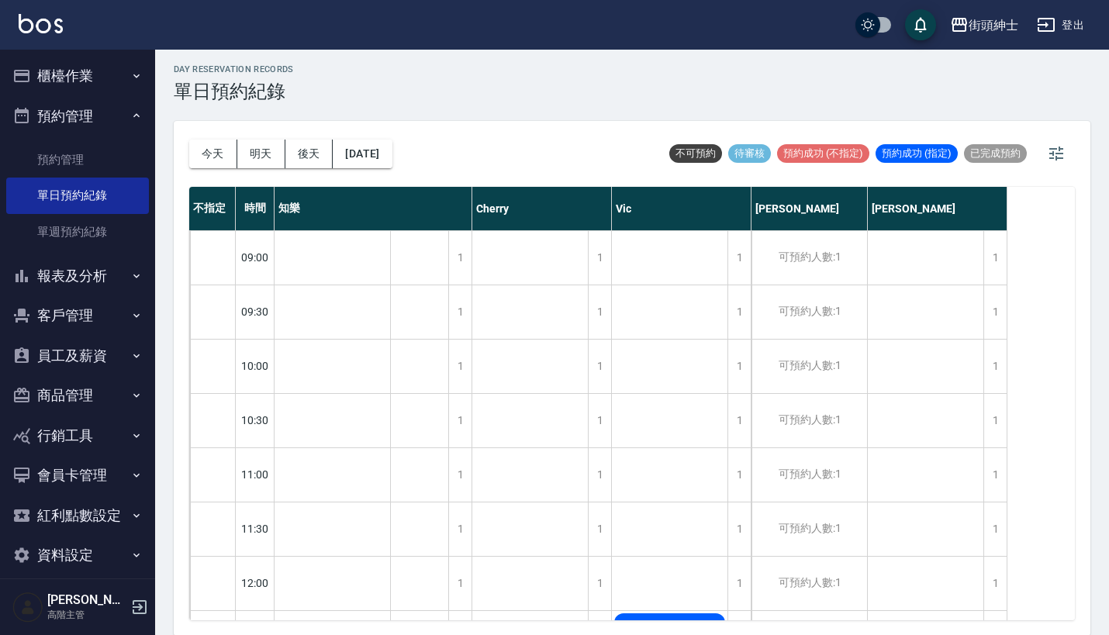
scroll to position [0, 0]
click at [389, 144] on button "[DATE]" at bounding box center [362, 154] width 59 height 29
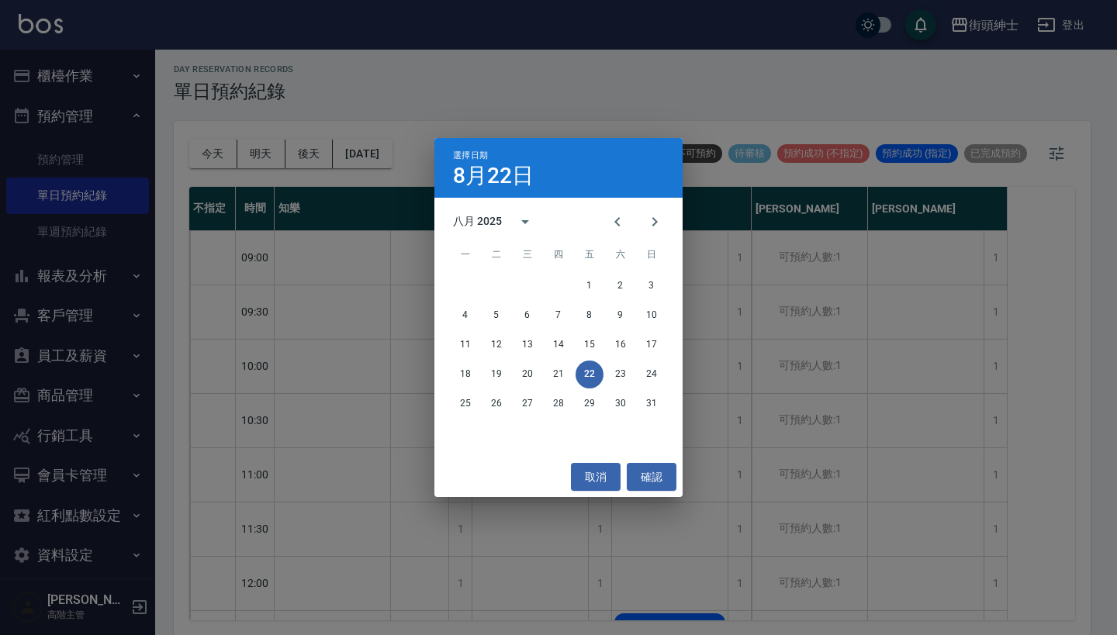
click at [676, 61] on div "選擇日期 [DATE] 八月 2025 一 二 三 四 五 六 日 1 2 3 4 5 6 7 8 9 10 11 12 13 14 15 16 17 18 …" at bounding box center [558, 317] width 1117 height 635
